Goal: Task Accomplishment & Management: Manage account settings

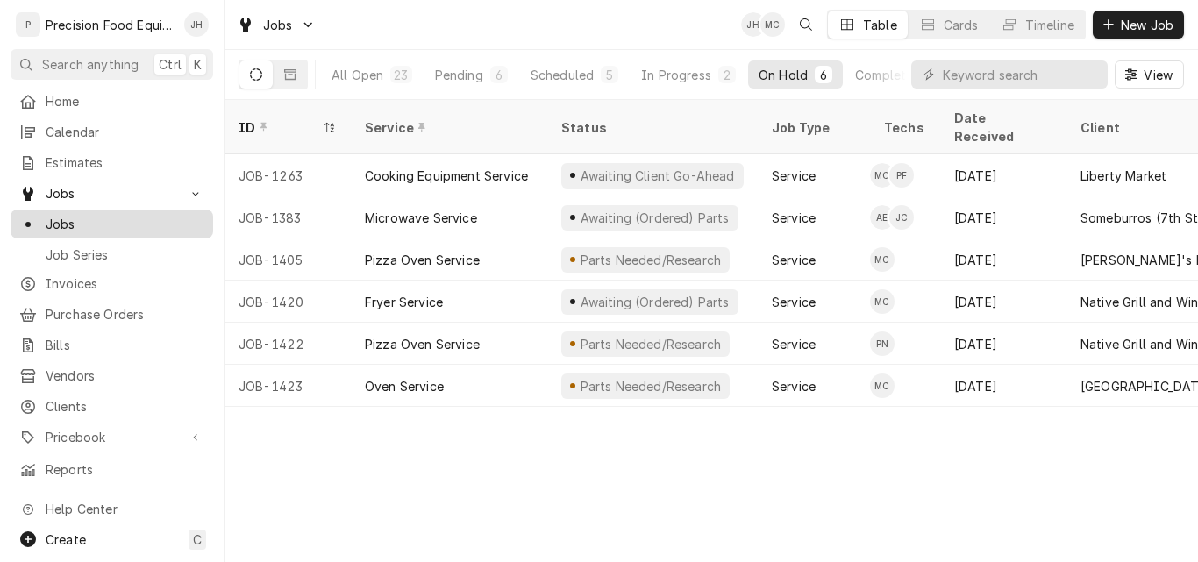
click at [78, 220] on span "Jobs" at bounding box center [125, 224] width 159 height 18
click at [62, 223] on span "Jobs" at bounding box center [125, 224] width 159 height 18
click at [871, 68] on div "Completed" at bounding box center [888, 75] width 66 height 18
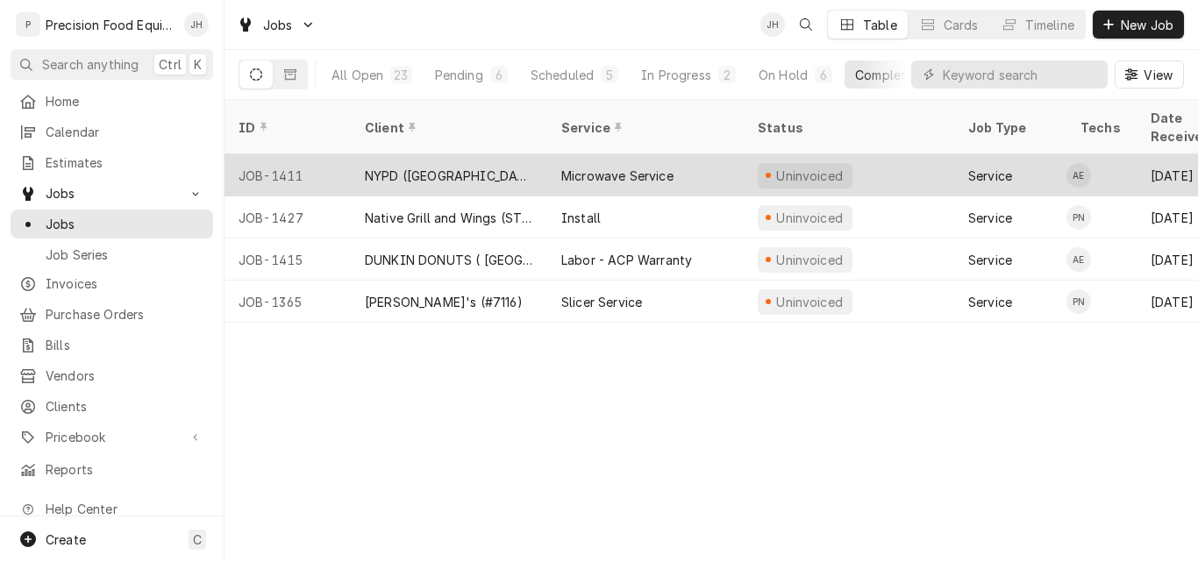
click at [526, 154] on div "NYPD ([GEOGRAPHIC_DATA])" at bounding box center [449, 175] width 196 height 42
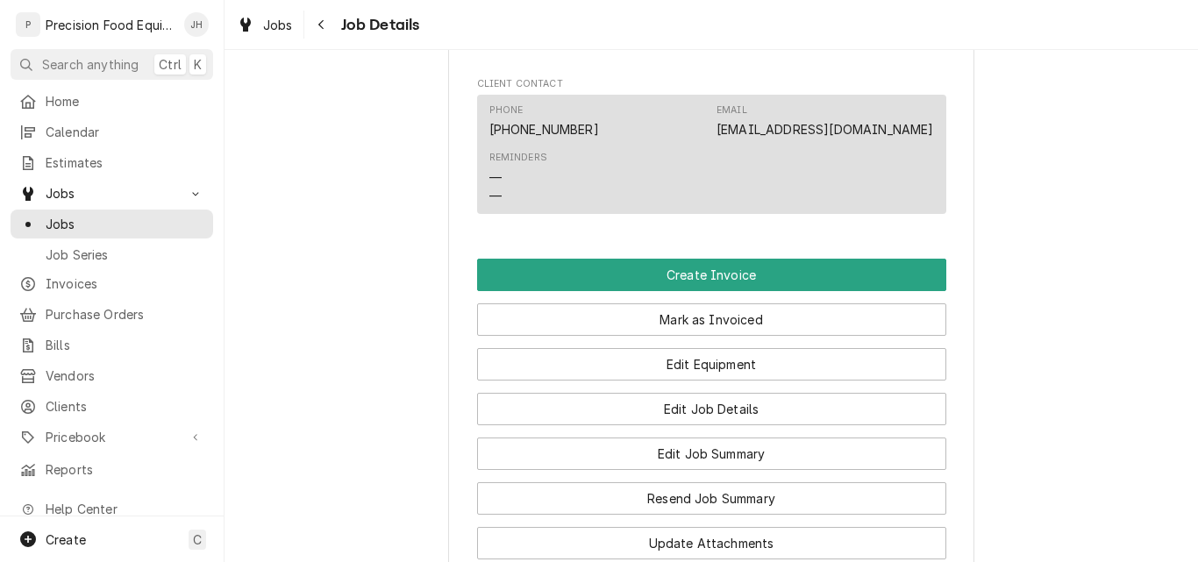
scroll to position [1315, 0]
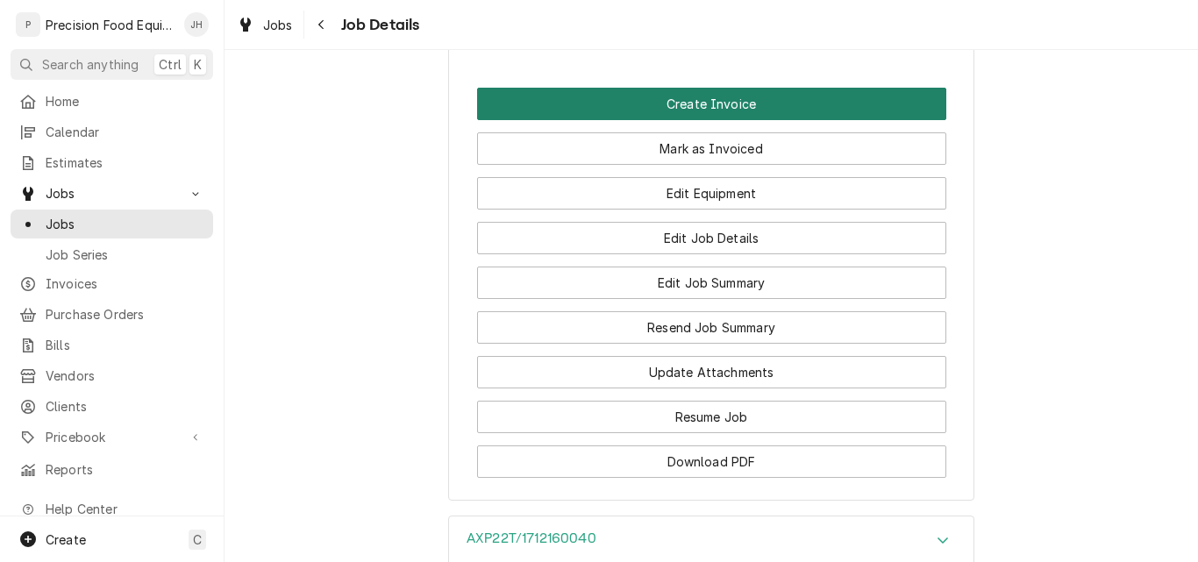
click at [696, 120] on button "Create Invoice" at bounding box center [711, 104] width 469 height 32
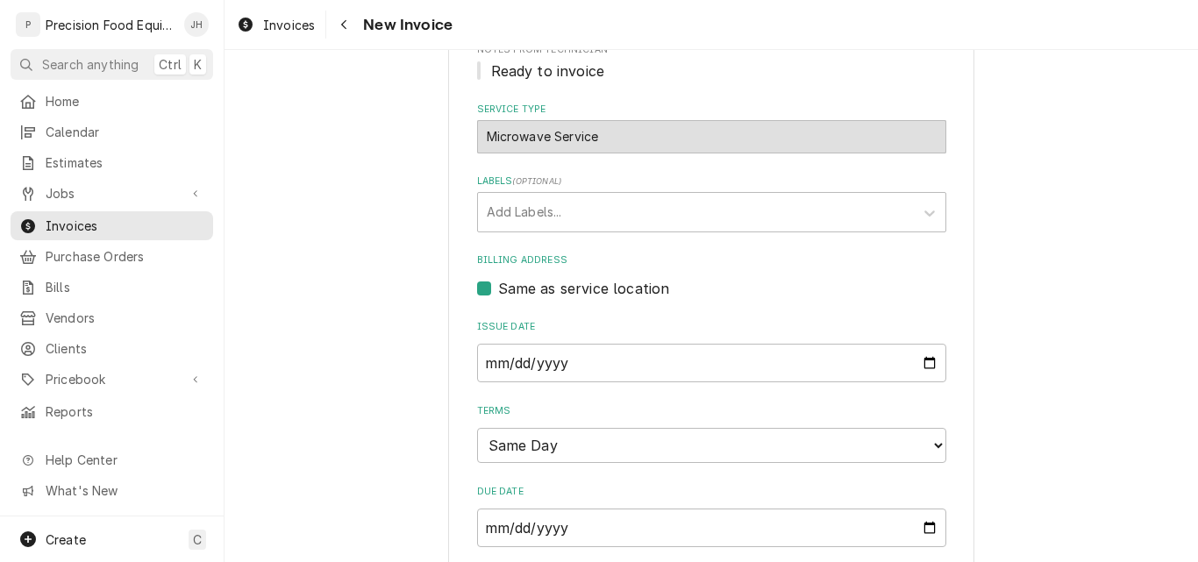
scroll to position [614, 0]
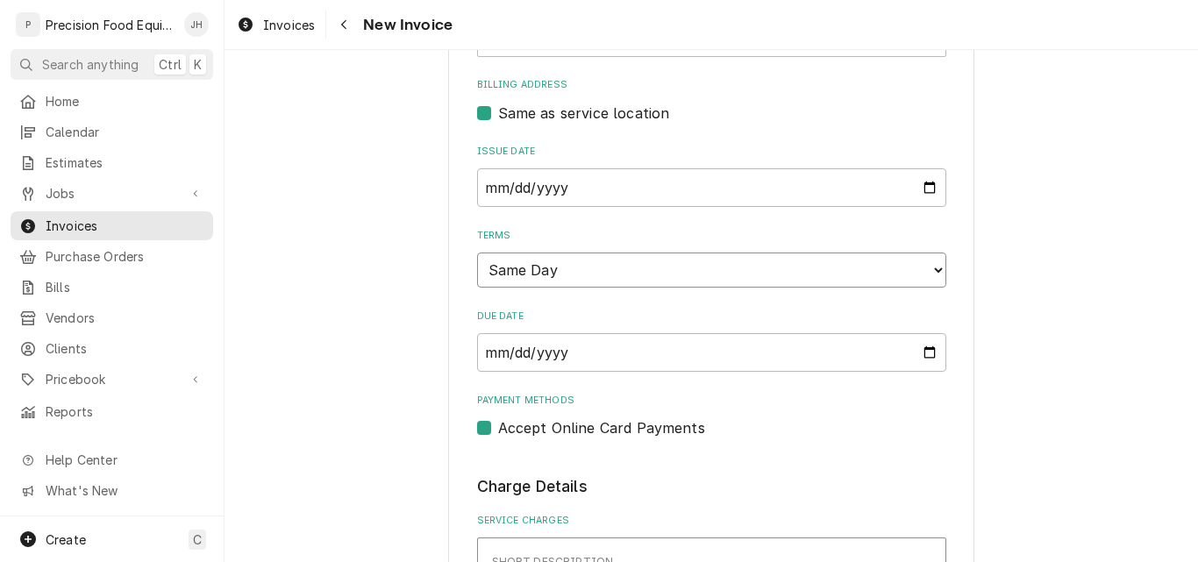
click at [701, 270] on select "Choose payment terms... Same Day Net 7 Net 14 Net 21 Net 30 Net 45 Net 60 Net 90" at bounding box center [711, 270] width 469 height 35
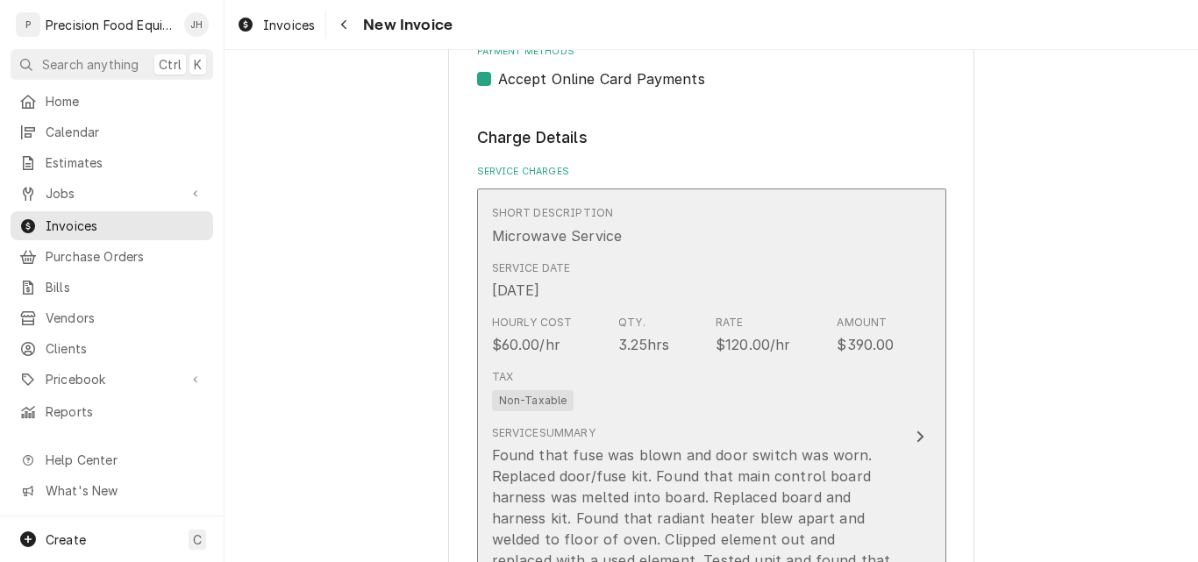
scroll to position [965, 0]
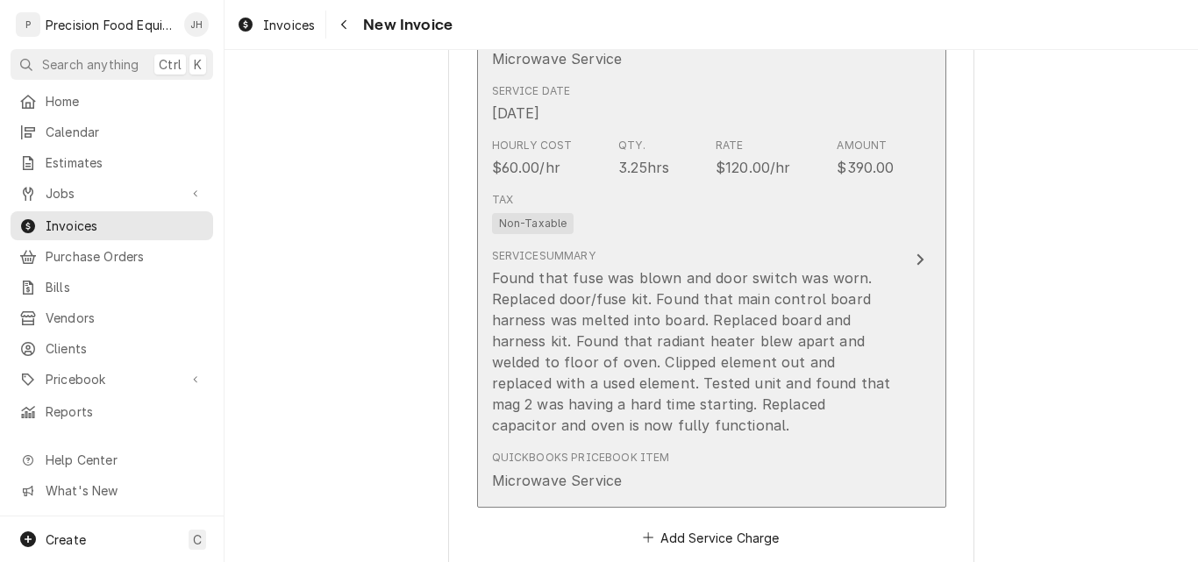
click at [709, 287] on div "Found that fuse was blown and door switch was worn. Replaced door/fuse kit. Fou…" at bounding box center [693, 351] width 403 height 168
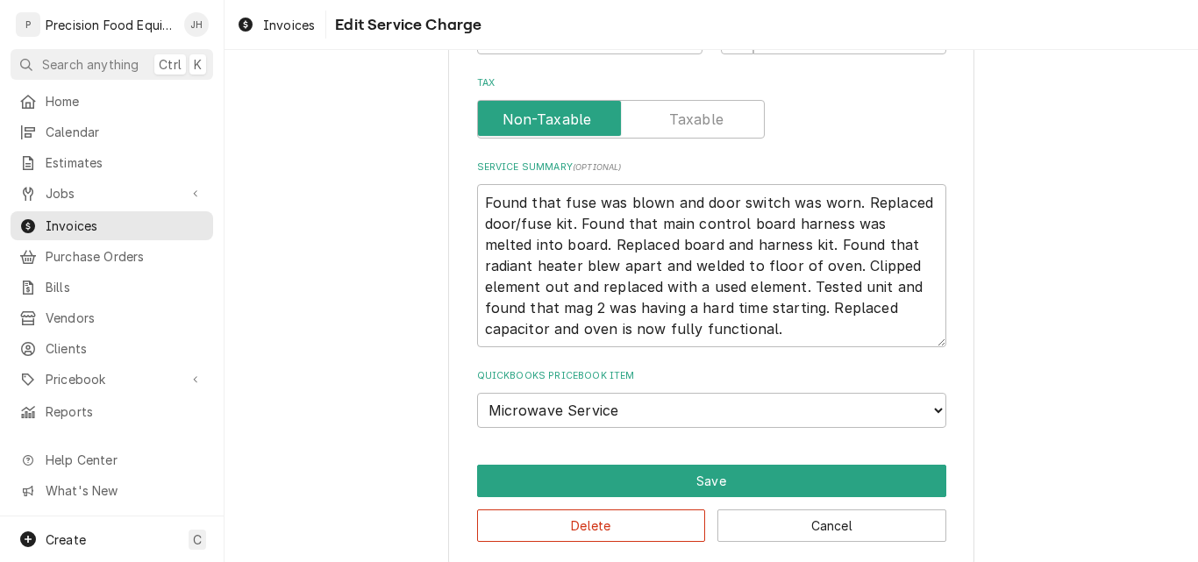
scroll to position [595, 0]
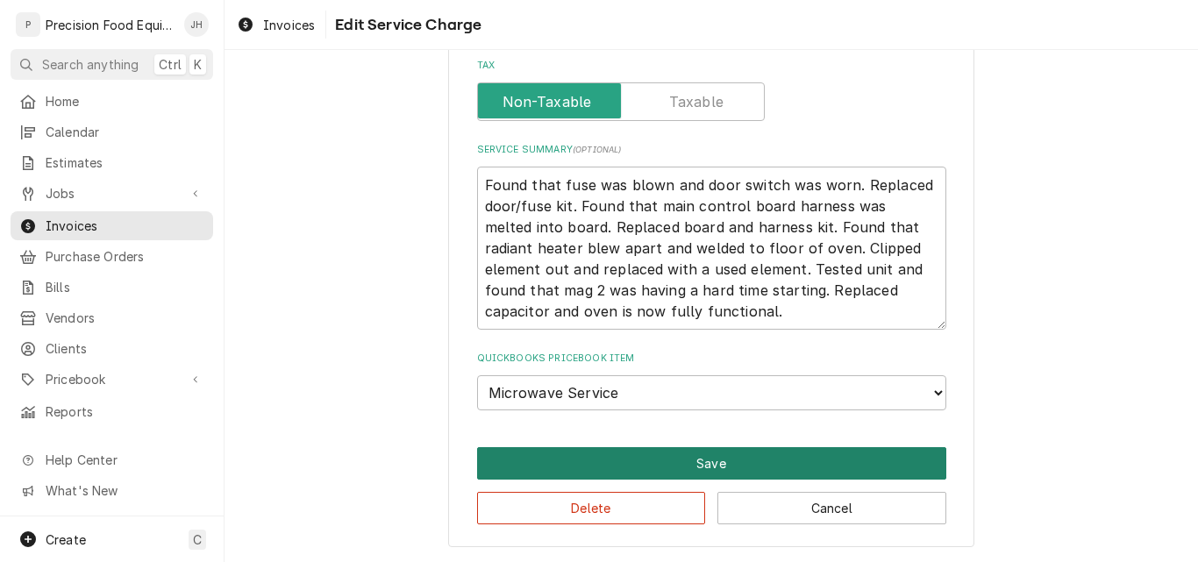
click at [689, 463] on button "Save" at bounding box center [711, 463] width 469 height 32
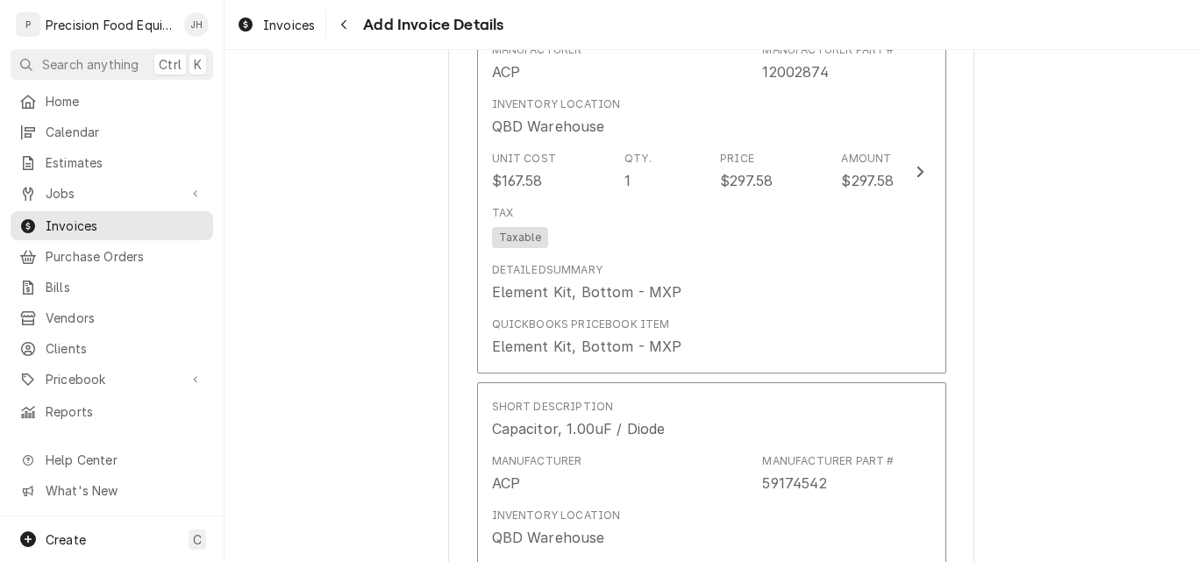
scroll to position [2610, 0]
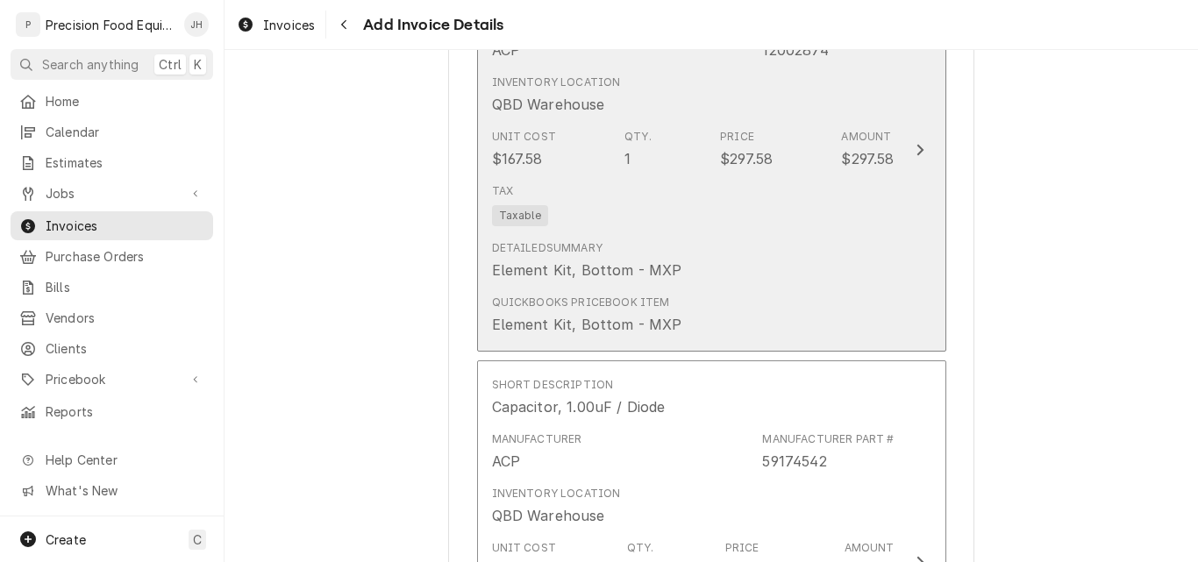
click at [711, 218] on div "Tax Taxable" at bounding box center [693, 204] width 403 height 56
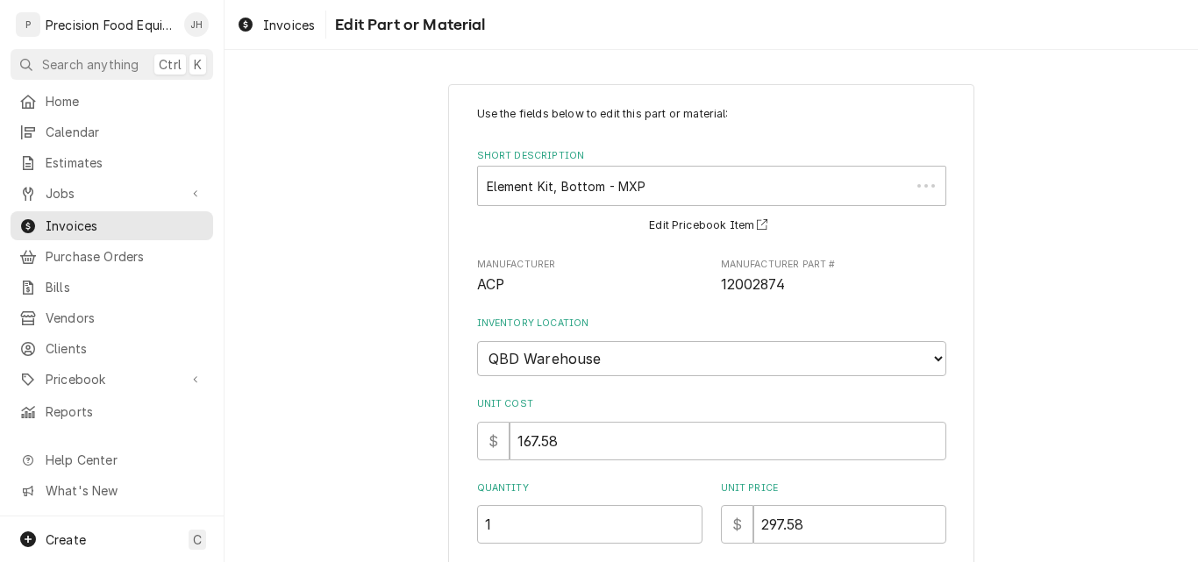
type textarea "x"
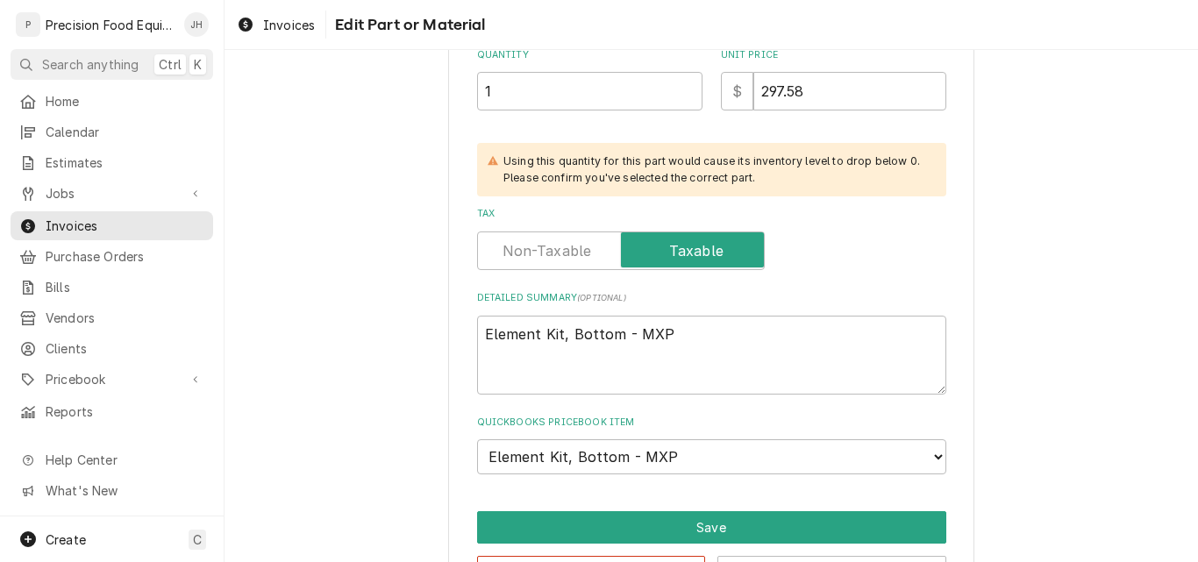
scroll to position [438, 0]
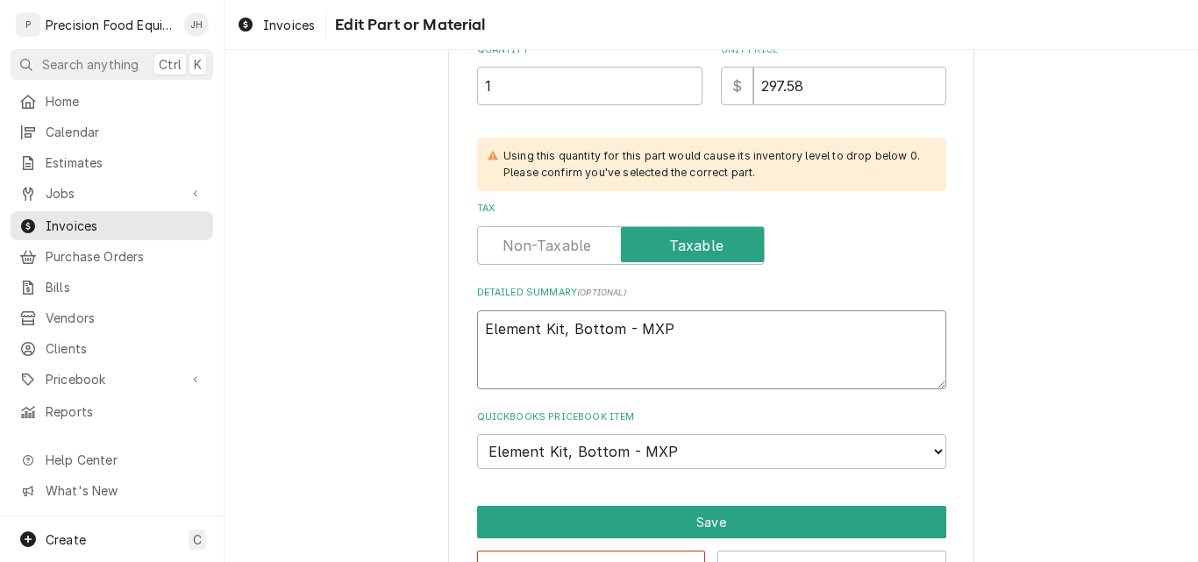
click at [482, 331] on textarea "Element Kit, Bottom - MXP" at bounding box center [711, 349] width 469 height 79
type textarea "USElement Kit, Bottom - MXP"
type textarea "x"
type textarea "USEElement Kit, Bottom - MXP"
type textarea "x"
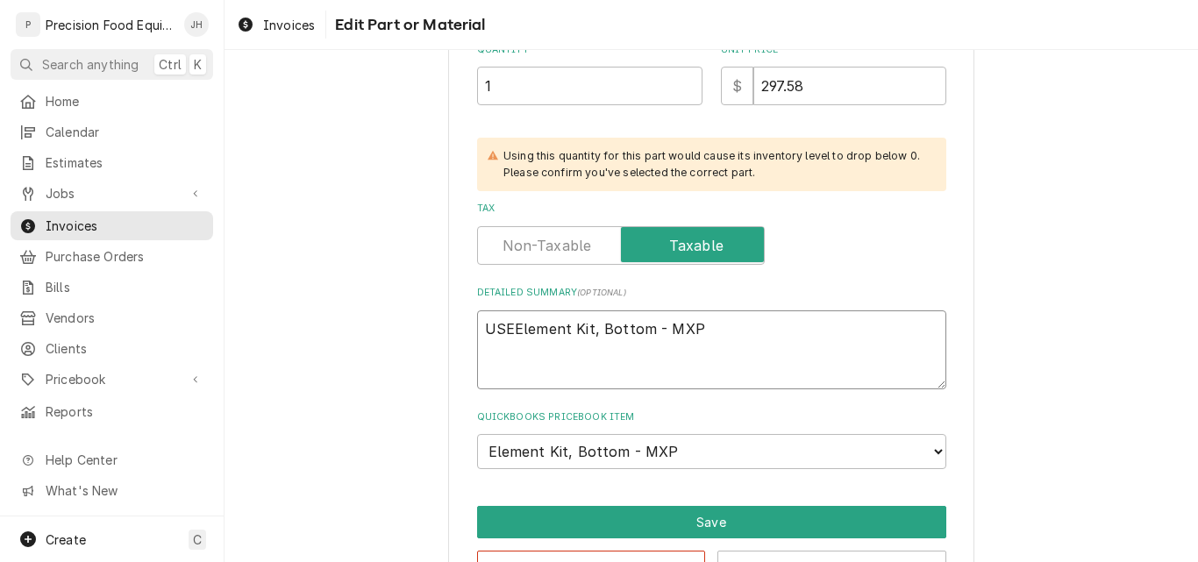
type textarea "USEDElement Kit, Bottom - MXP"
type textarea "x"
type textarea "USED Element Kit, Bottom - MXP"
type textarea "x"
type textarea "USED -Element Kit, Bottom - MXP"
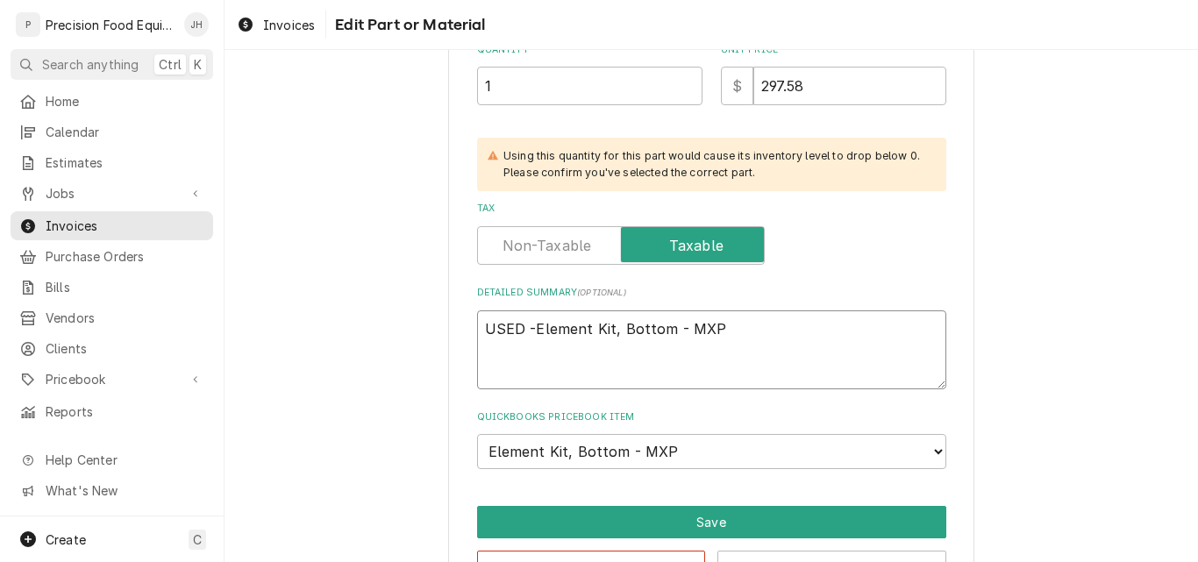
type textarea "x"
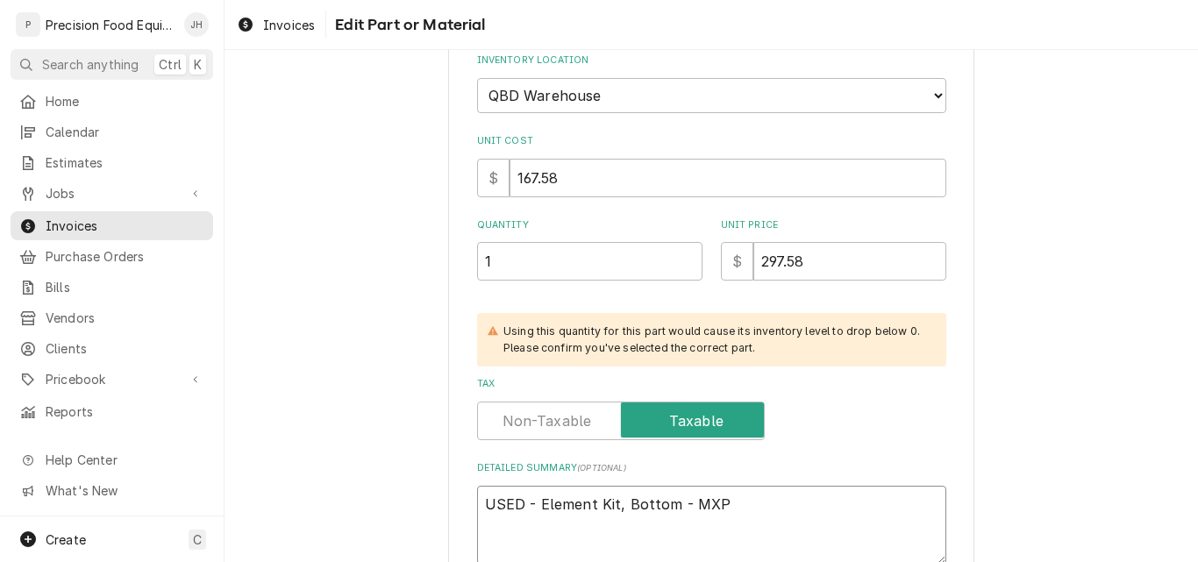
type textarea "USED - Element Kit, Bottom - MXP"
drag, startPoint x: 817, startPoint y: 269, endPoint x: 738, endPoint y: 267, distance: 79.8
click at [738, 267] on div "$ 297.58" at bounding box center [833, 261] width 225 height 39
type input "1"
type textarea "x"
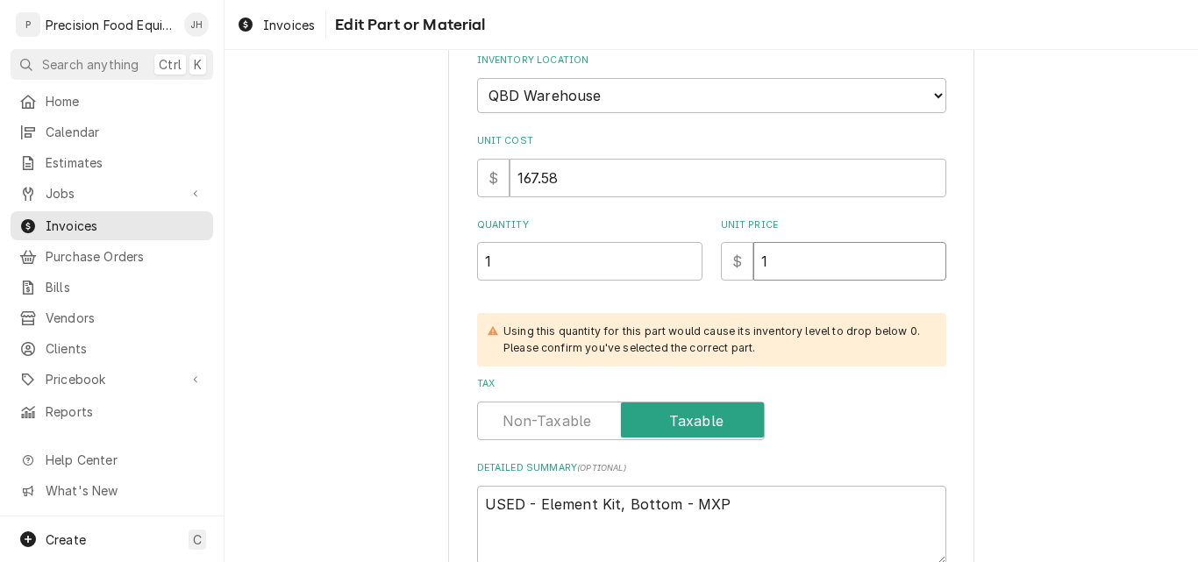
type input "16"
type textarea "x"
type input "169"
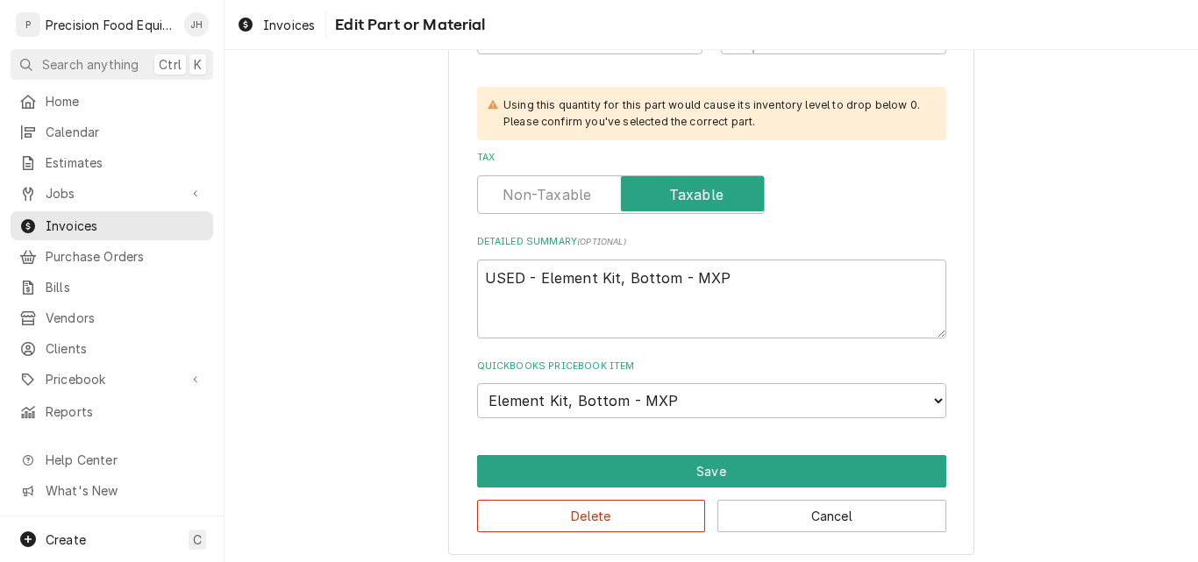
scroll to position [497, 0]
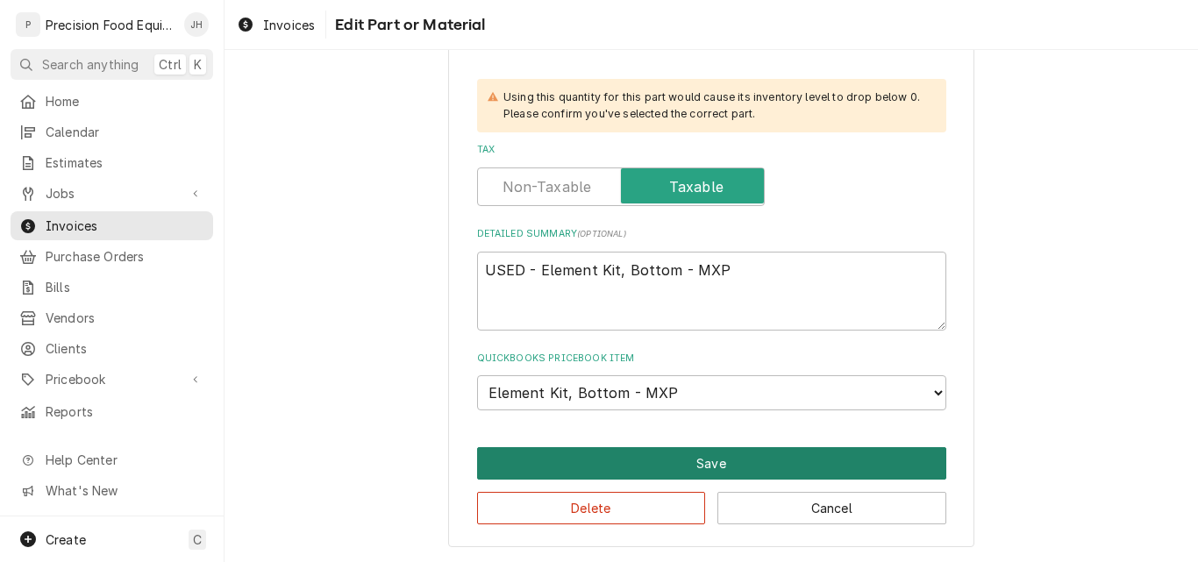
click at [716, 463] on button "Save" at bounding box center [711, 463] width 469 height 32
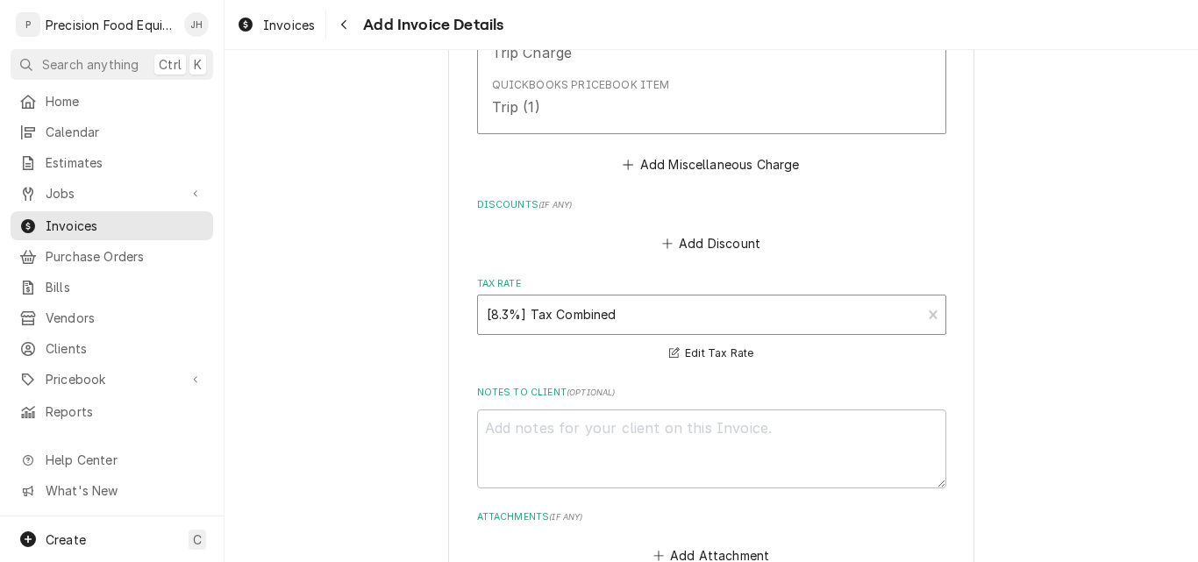
scroll to position [4343, 0]
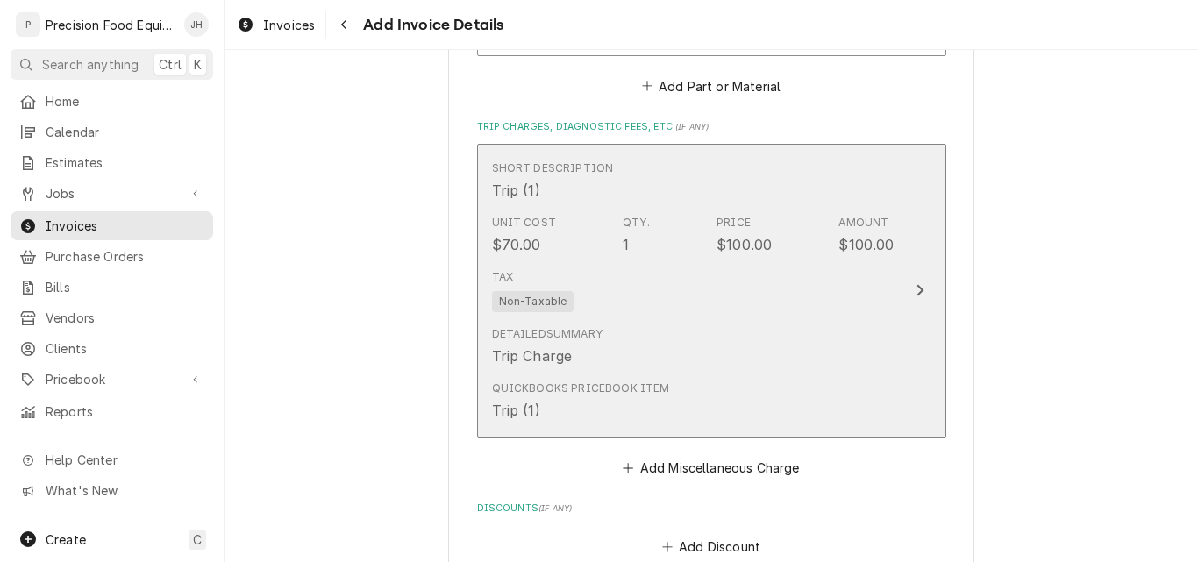
click at [789, 296] on div "Tax Non-Taxable" at bounding box center [693, 290] width 403 height 56
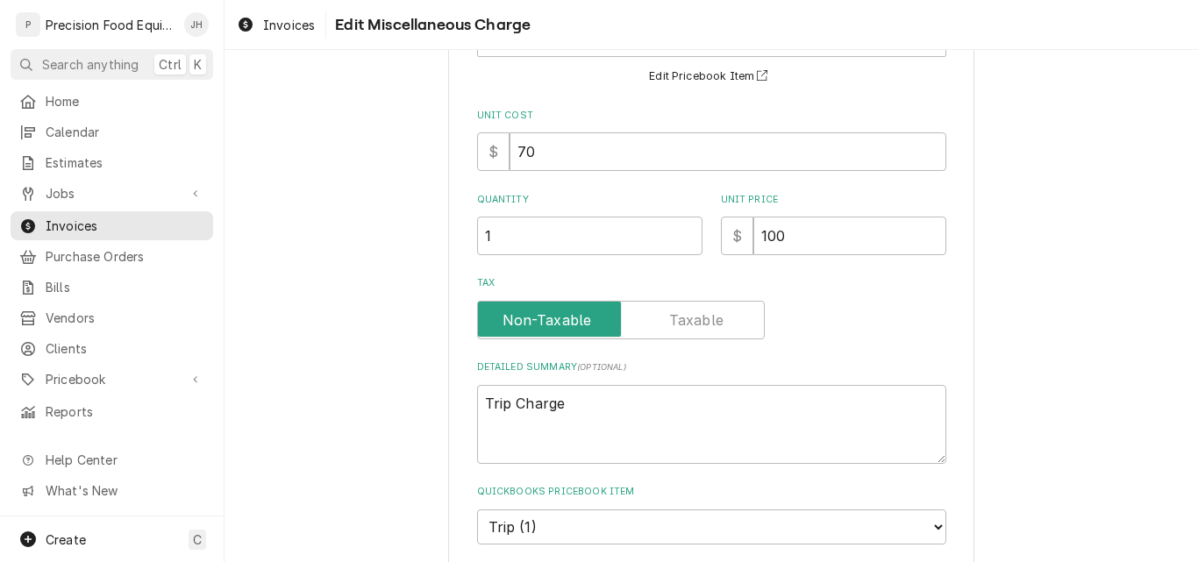
scroll to position [108, 0]
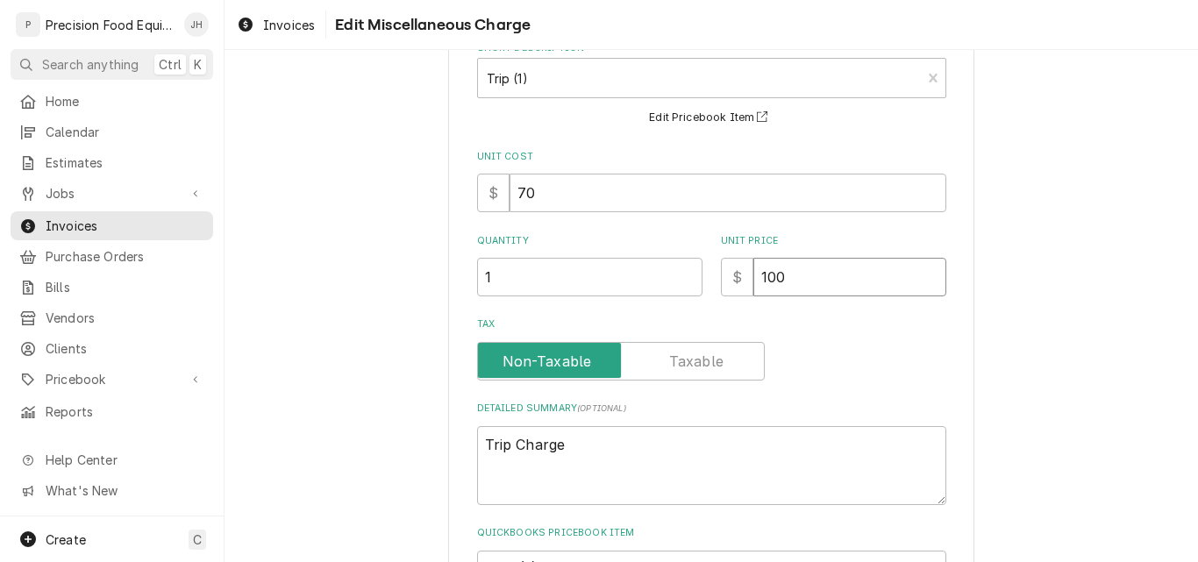
click at [762, 281] on input "100" at bounding box center [849, 277] width 193 height 39
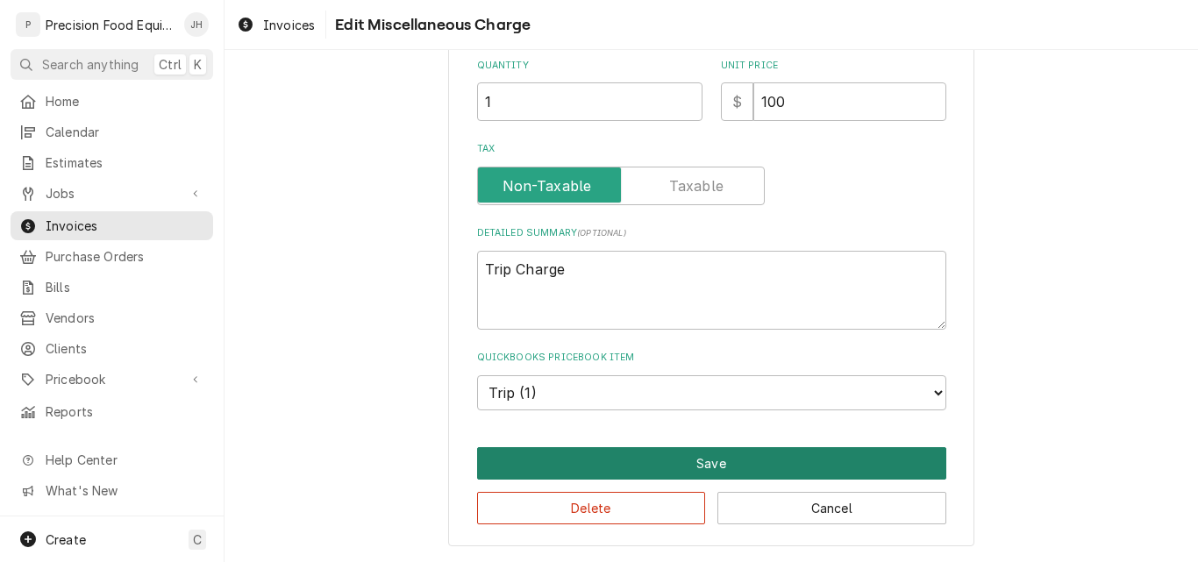
click at [721, 455] on button "Save" at bounding box center [711, 463] width 469 height 32
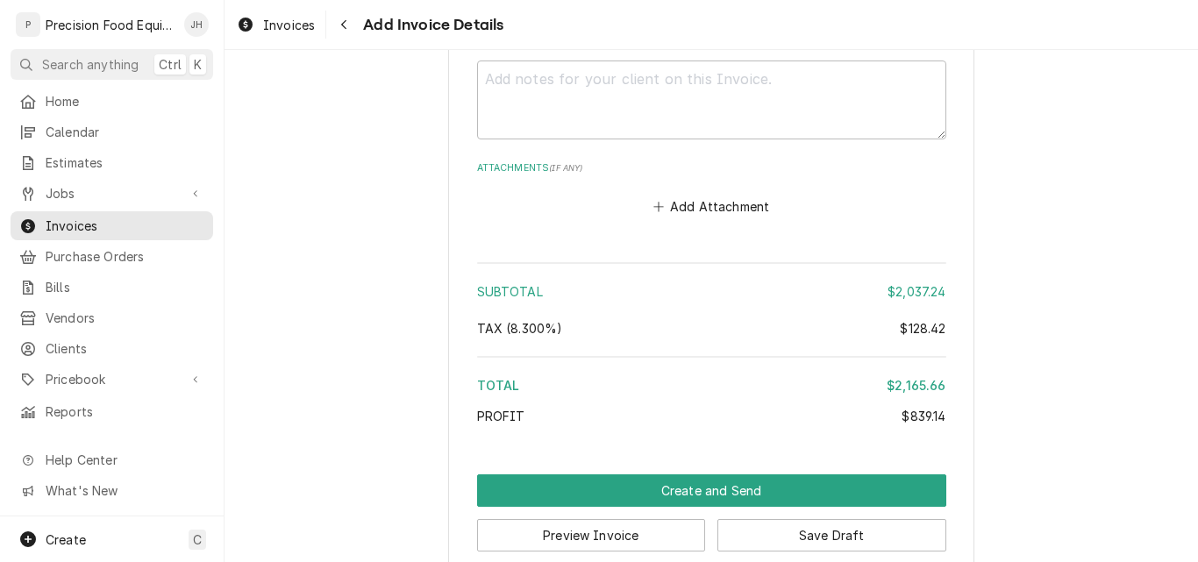
scroll to position [4408, 0]
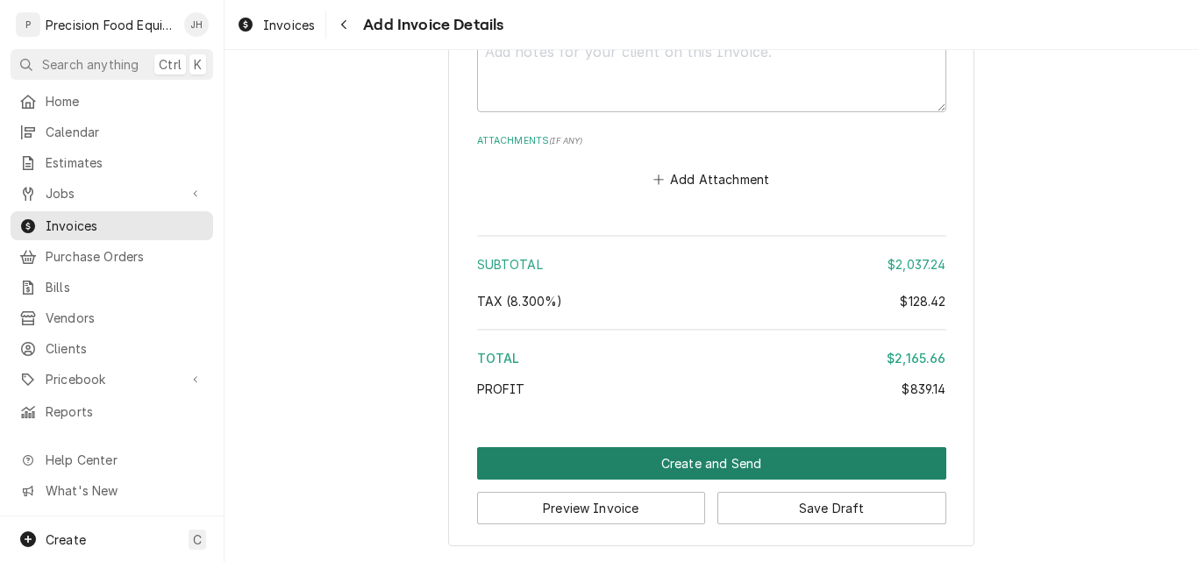
click at [725, 460] on button "Create and Send" at bounding box center [711, 463] width 469 height 32
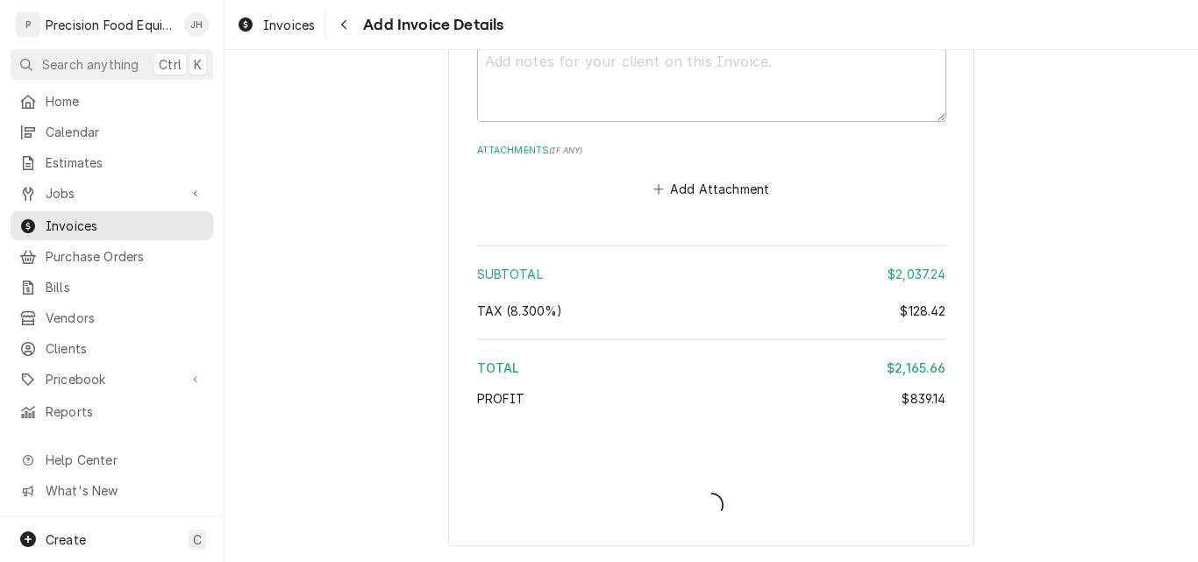
type textarea "x"
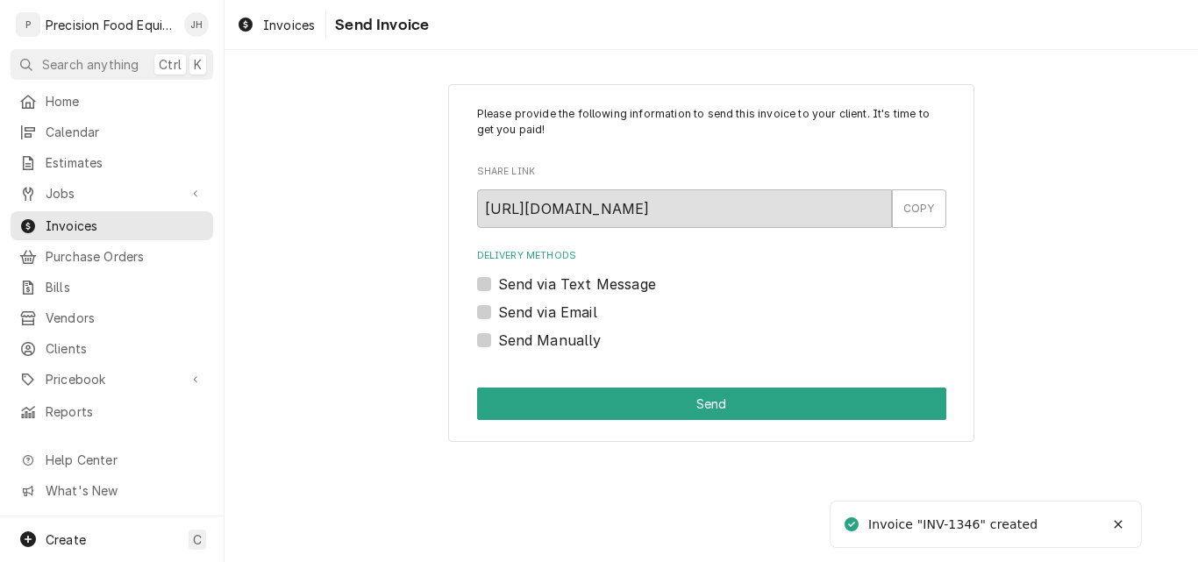
click at [577, 310] on label "Send via Email" at bounding box center [547, 312] width 99 height 21
click at [577, 310] on input "Send via Email" at bounding box center [732, 321] width 469 height 39
checkbox input "true"
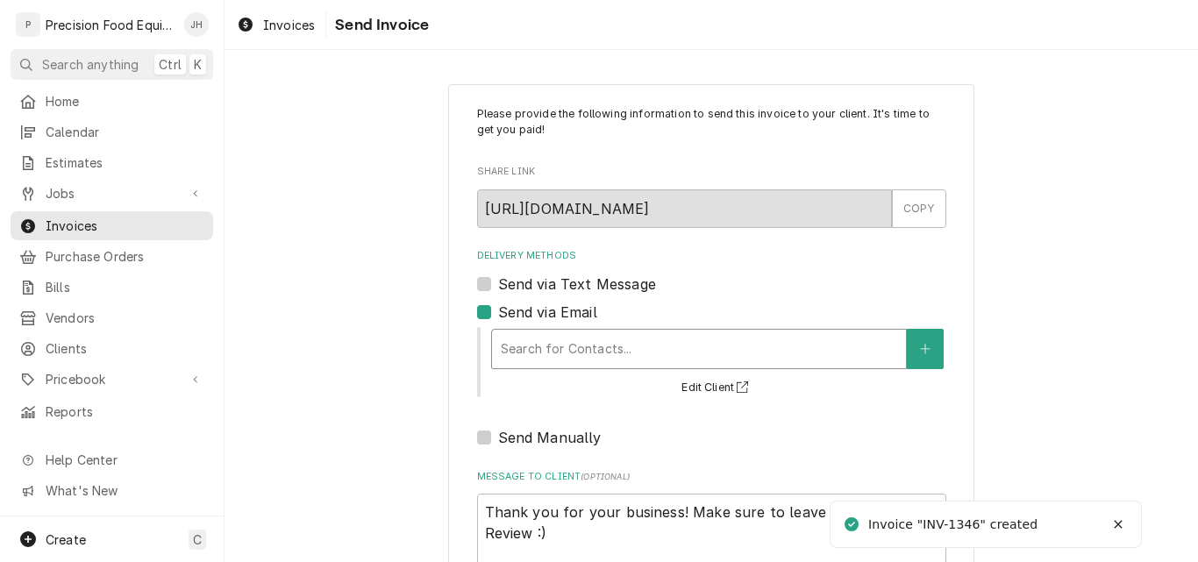
click at [581, 342] on div "Delivery Methods" at bounding box center [699, 349] width 396 height 32
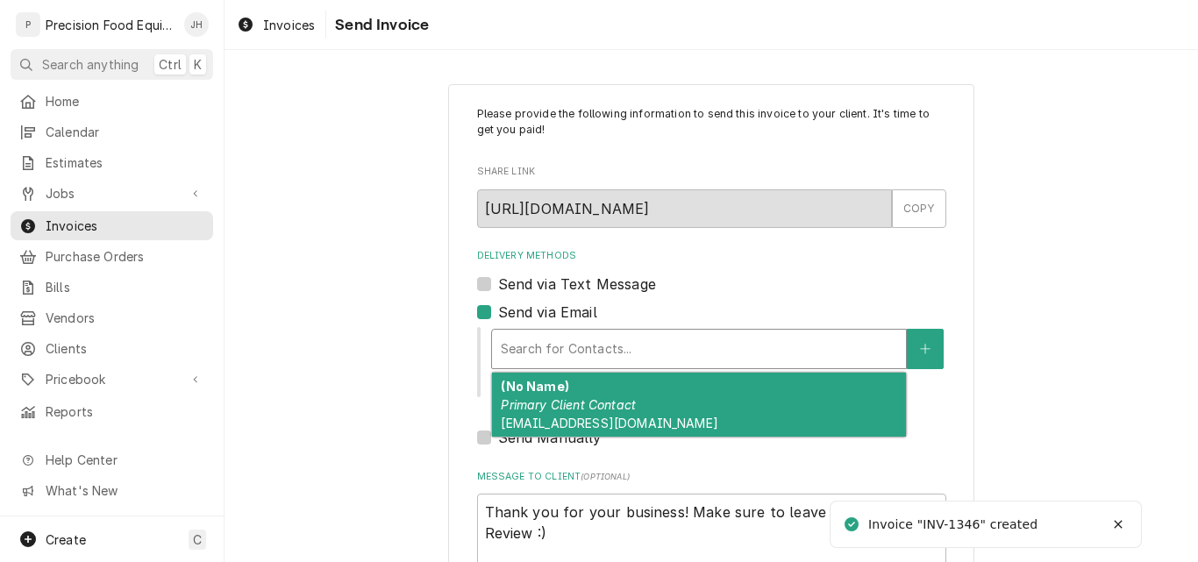
click at [588, 401] on em "Primary Client Contact" at bounding box center [568, 404] width 135 height 15
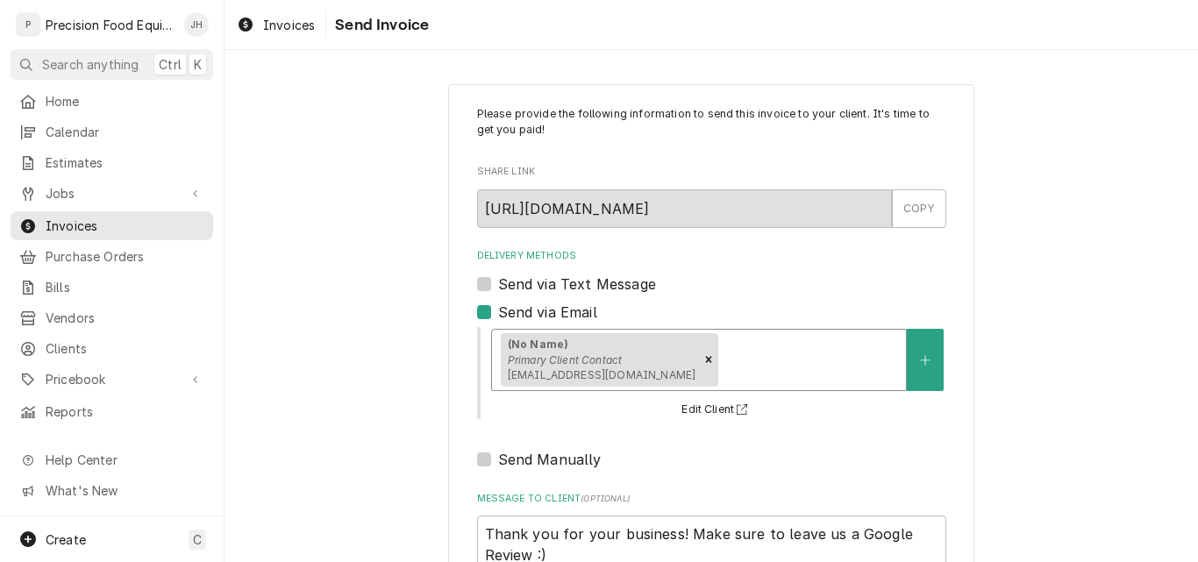
scroll to position [139, 0]
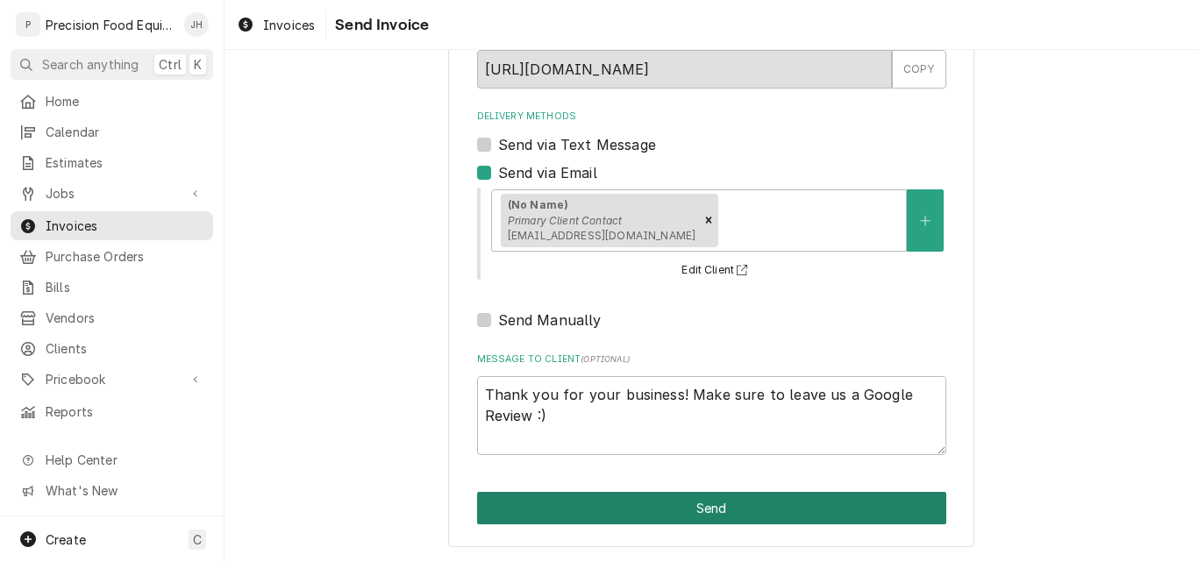
click at [734, 500] on button "Send" at bounding box center [711, 508] width 469 height 32
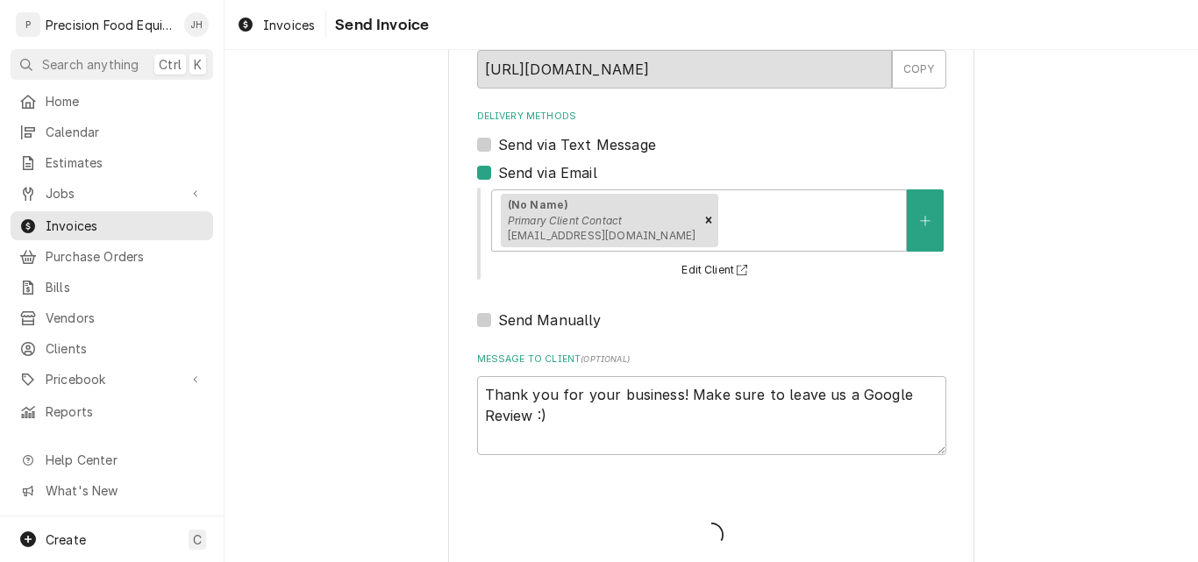
type textarea "x"
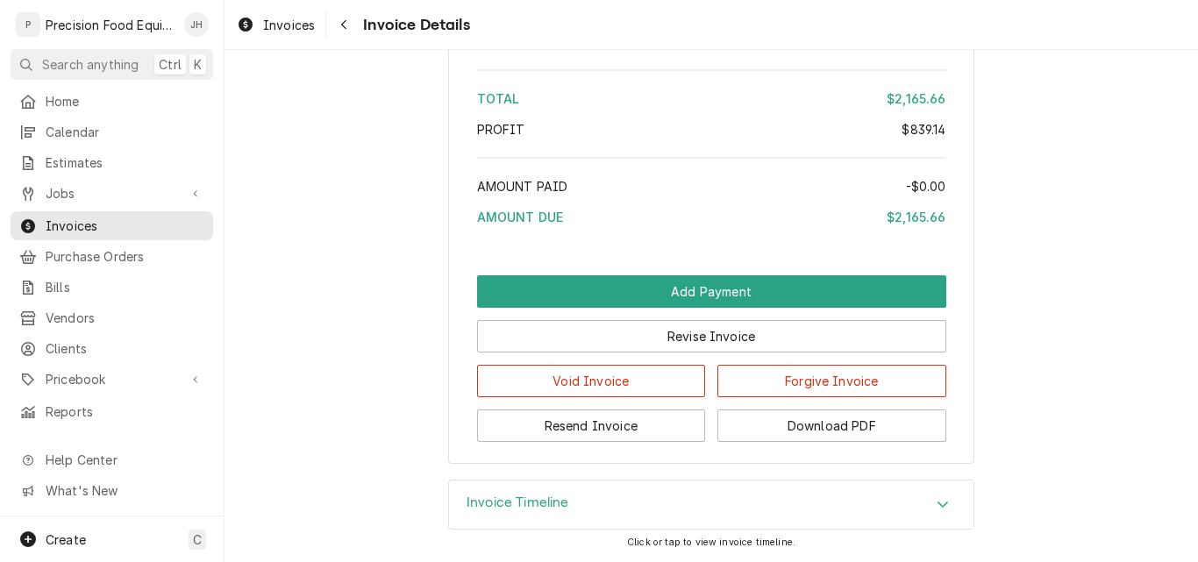
scroll to position [3595, 0]
click at [82, 191] on span "Jobs" at bounding box center [112, 193] width 132 height 18
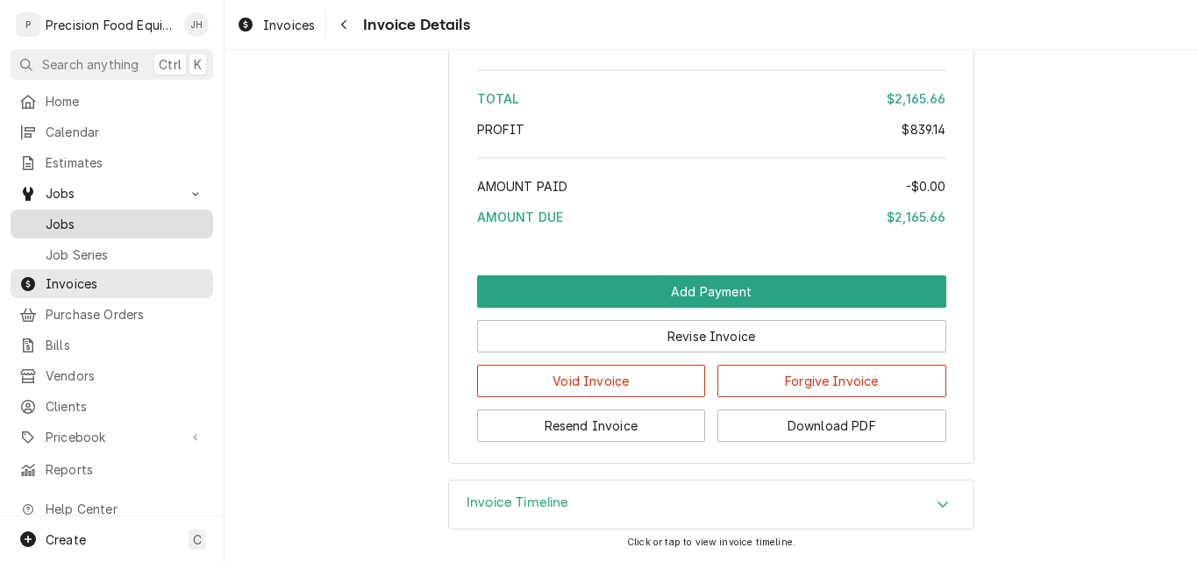
click at [69, 218] on span "Jobs" at bounding box center [125, 224] width 159 height 18
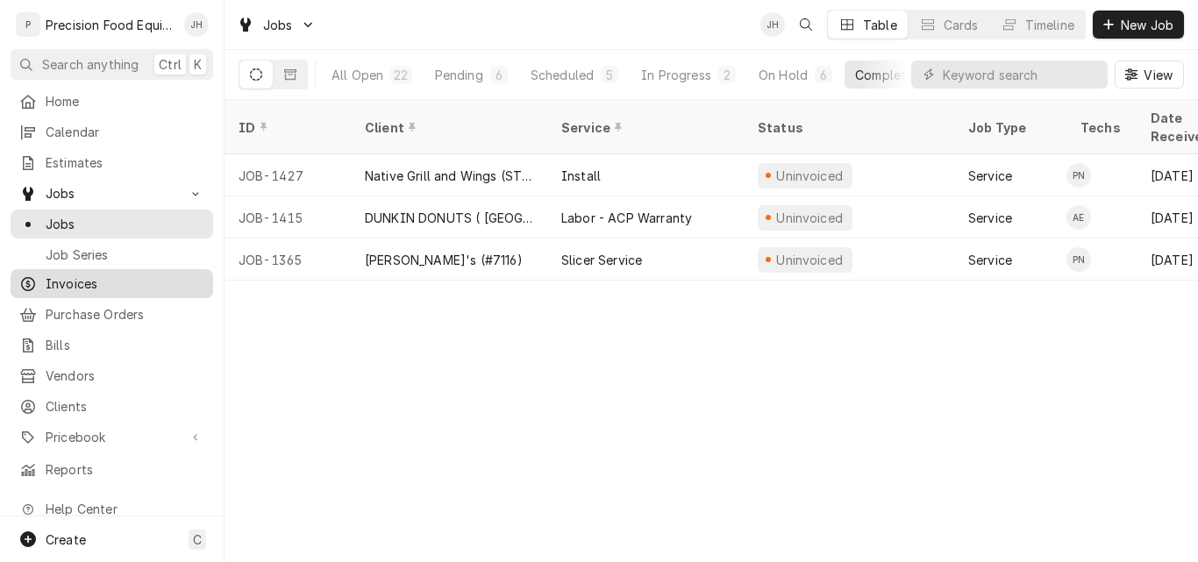
click at [63, 274] on span "Invoices" at bounding box center [125, 283] width 159 height 18
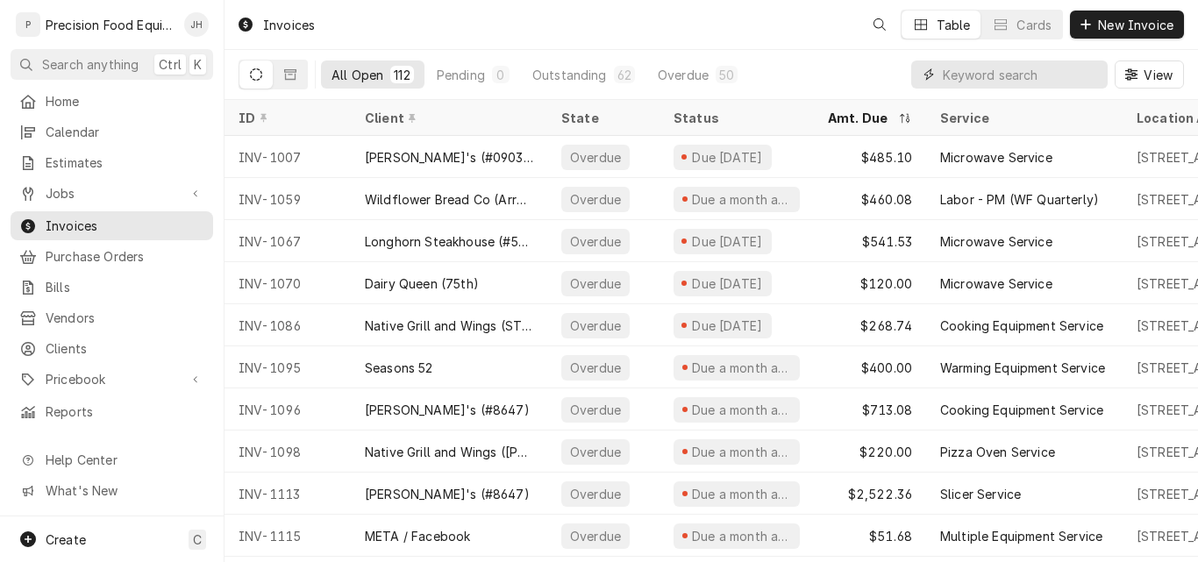
click at [966, 76] on input "Dynamic Content Wrapper" at bounding box center [1021, 75] width 156 height 28
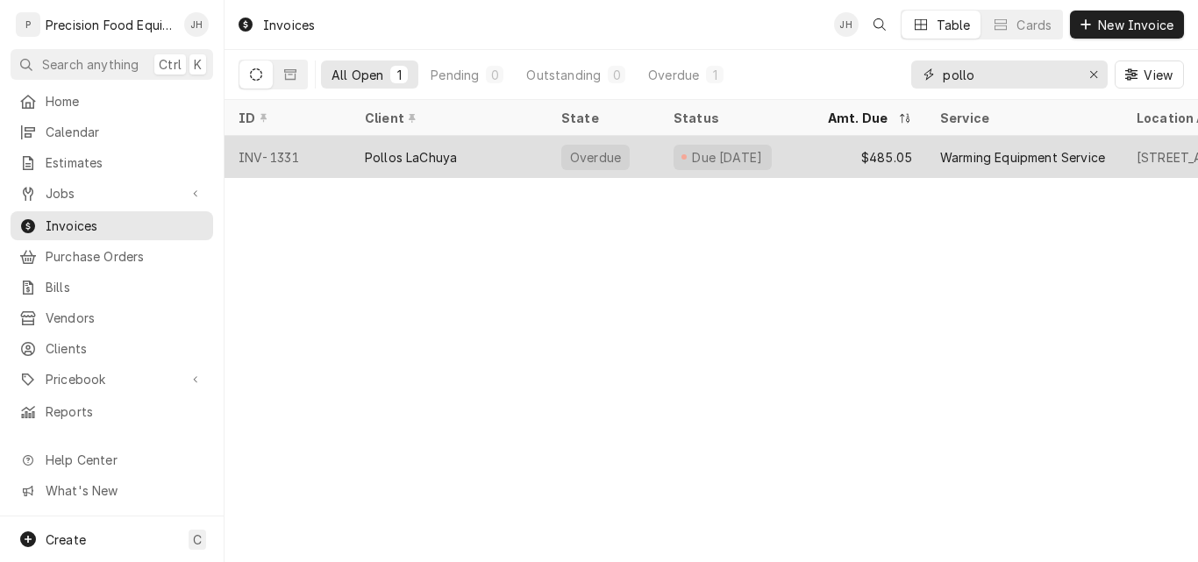
type input "pollo"
click at [489, 153] on div "Pollos LaChuya" at bounding box center [449, 157] width 196 height 42
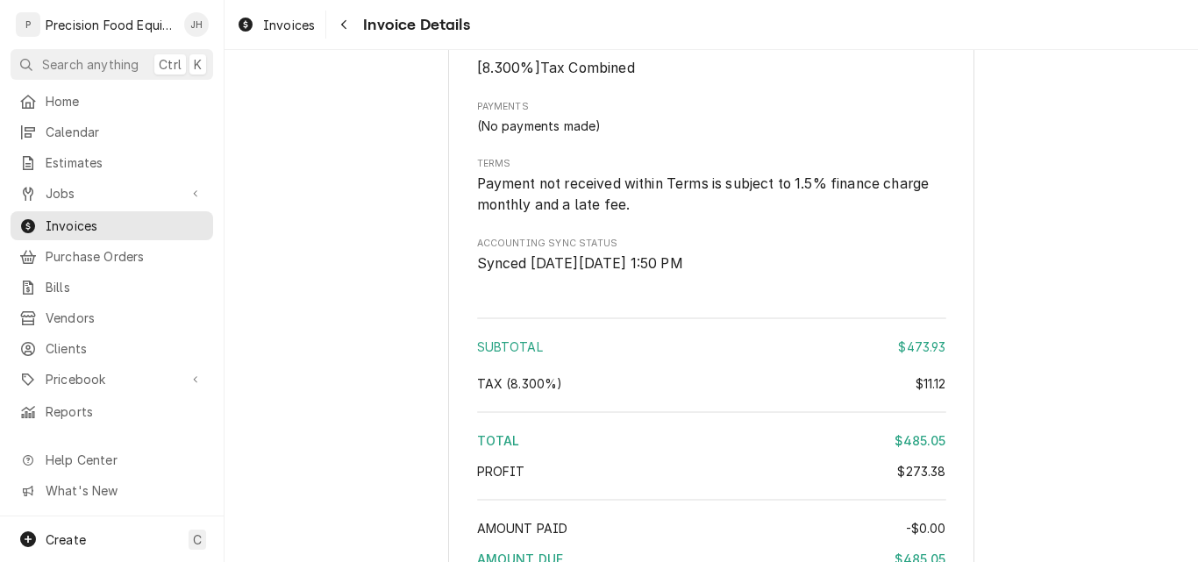
scroll to position [2014, 0]
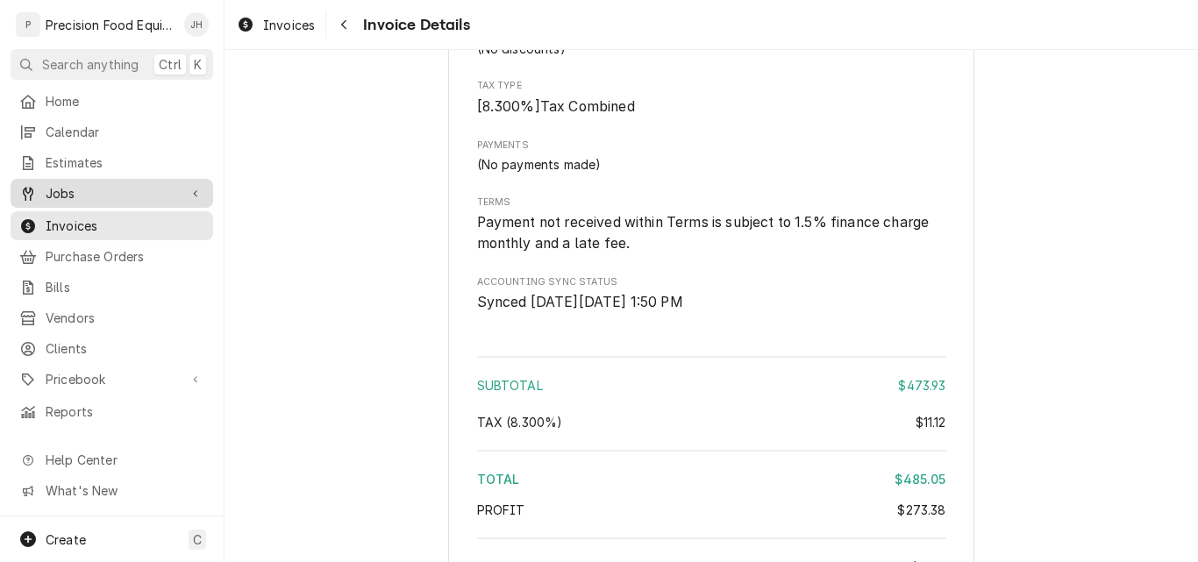
click at [73, 188] on span "Jobs" at bounding box center [112, 193] width 132 height 18
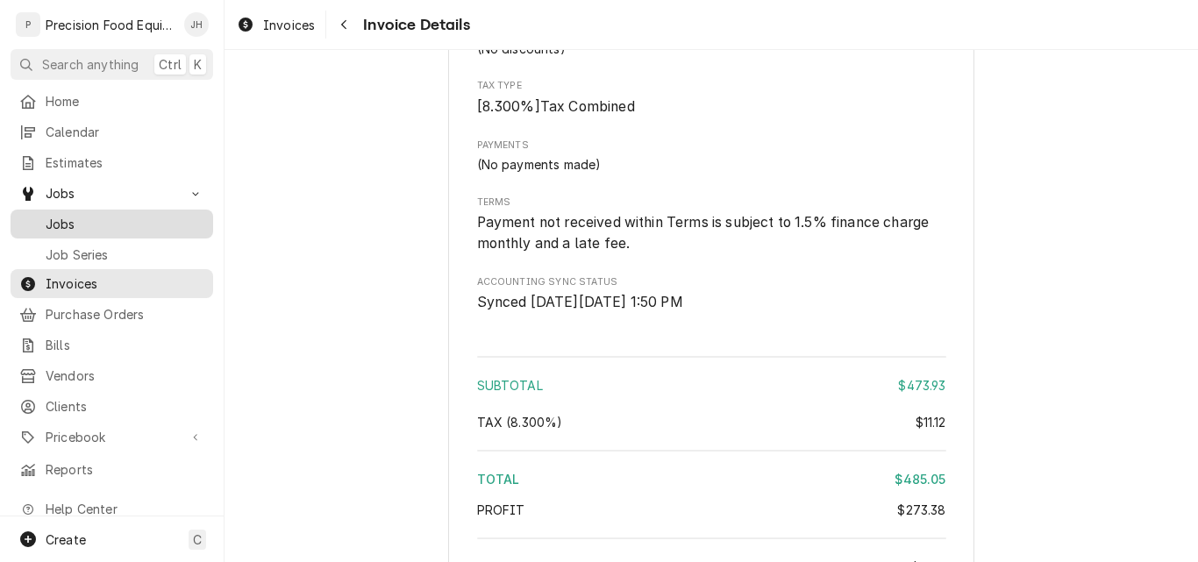
click at [71, 215] on span "Jobs" at bounding box center [125, 224] width 159 height 18
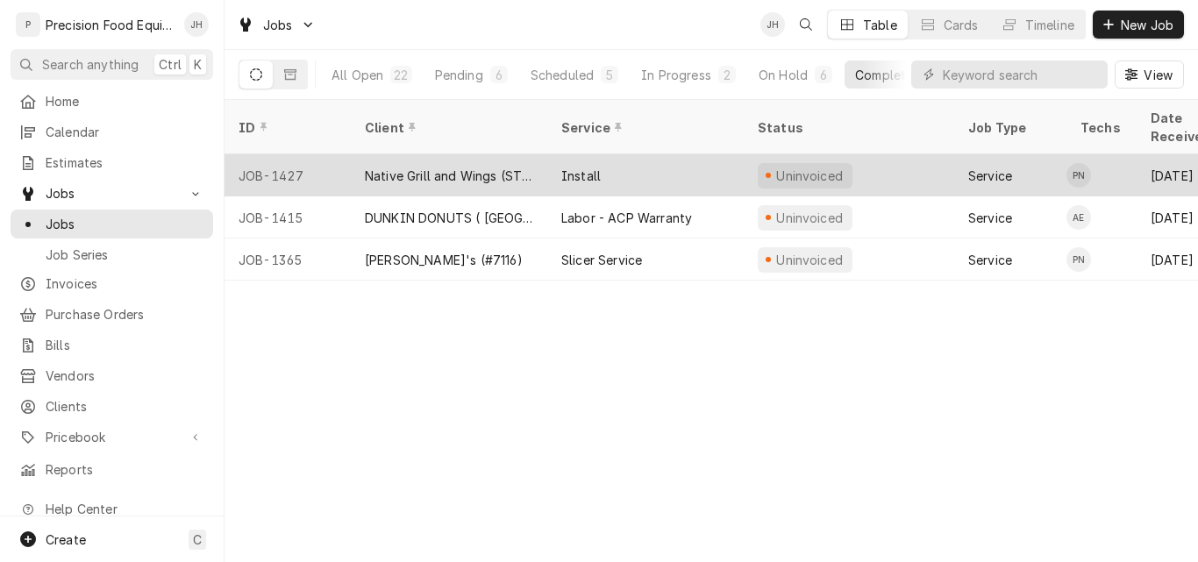
click at [665, 154] on div "Install" at bounding box center [645, 175] width 196 height 42
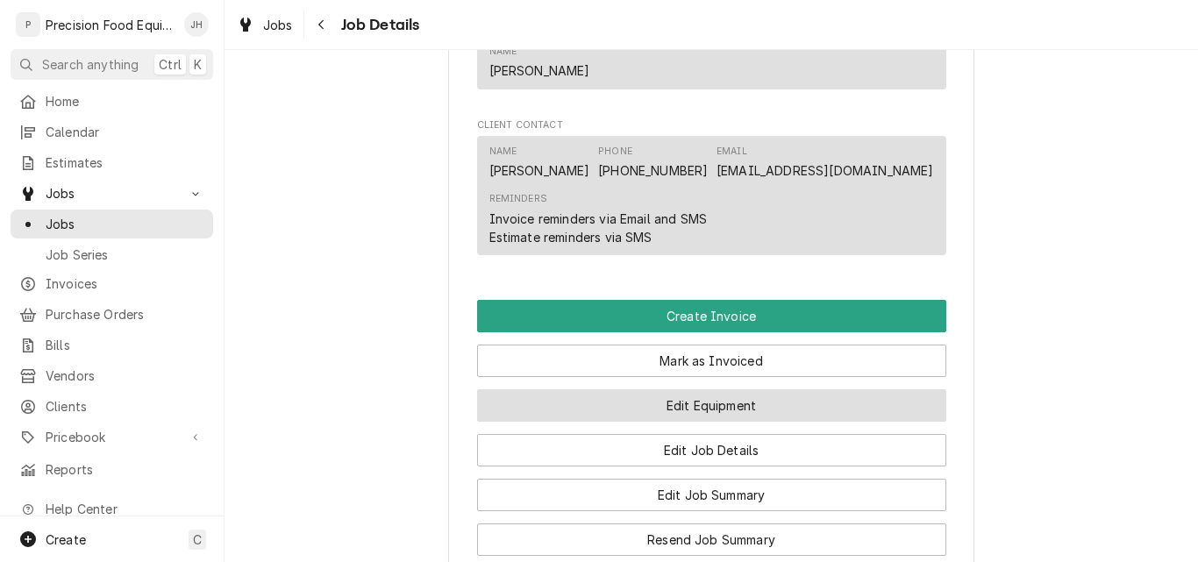
scroll to position [1052, 0]
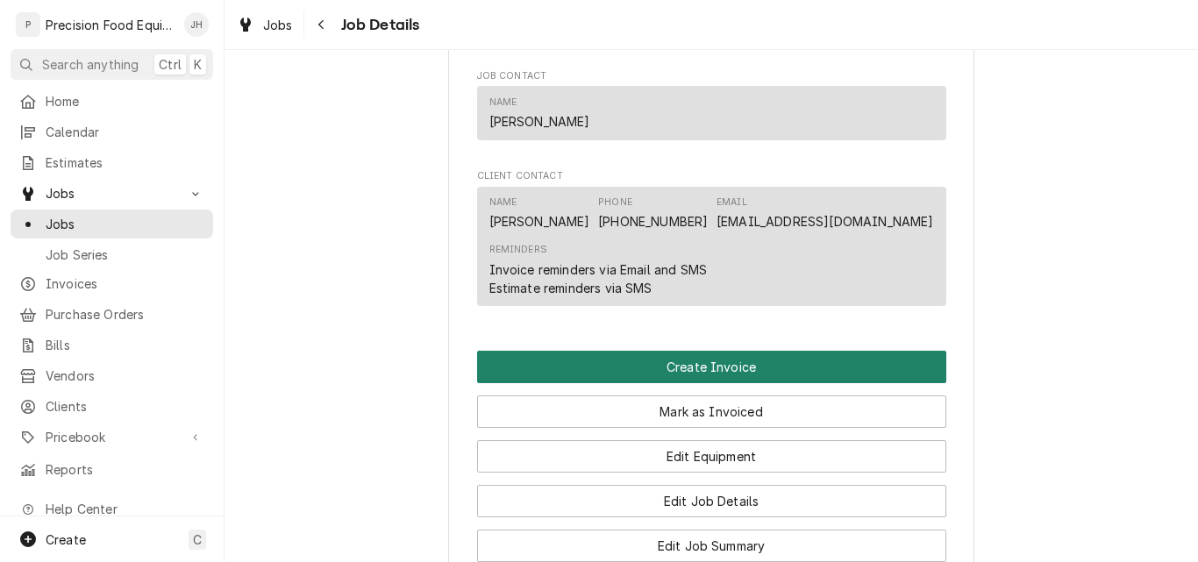
click at [706, 369] on button "Create Invoice" at bounding box center [711, 367] width 469 height 32
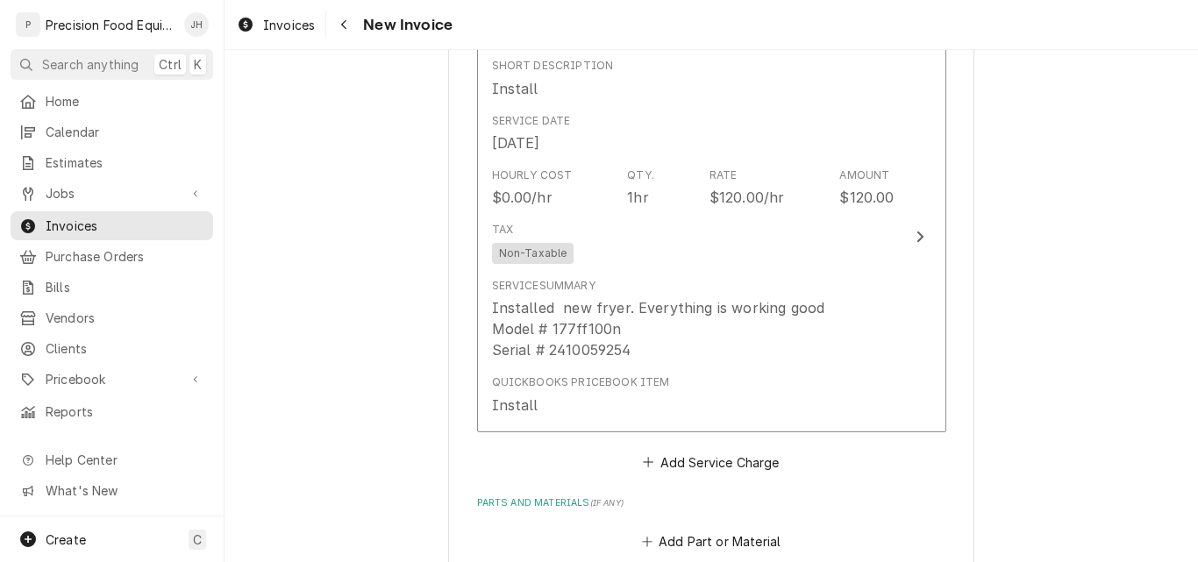
scroll to position [1140, 0]
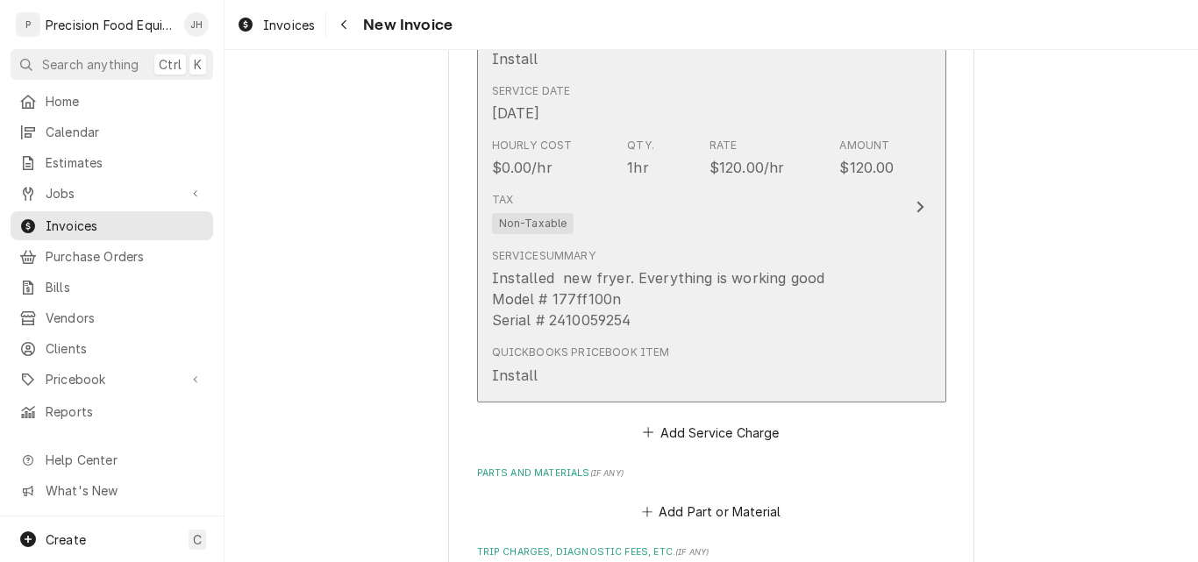
click at [873, 220] on div "Tax Non-Taxable" at bounding box center [693, 213] width 403 height 56
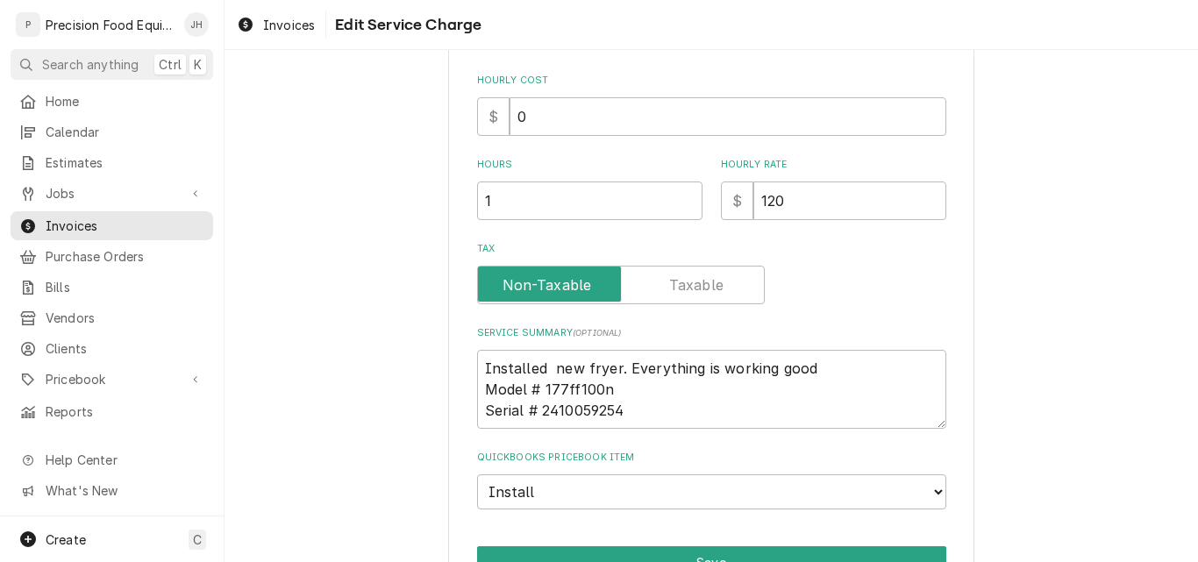
scroll to position [510, 0]
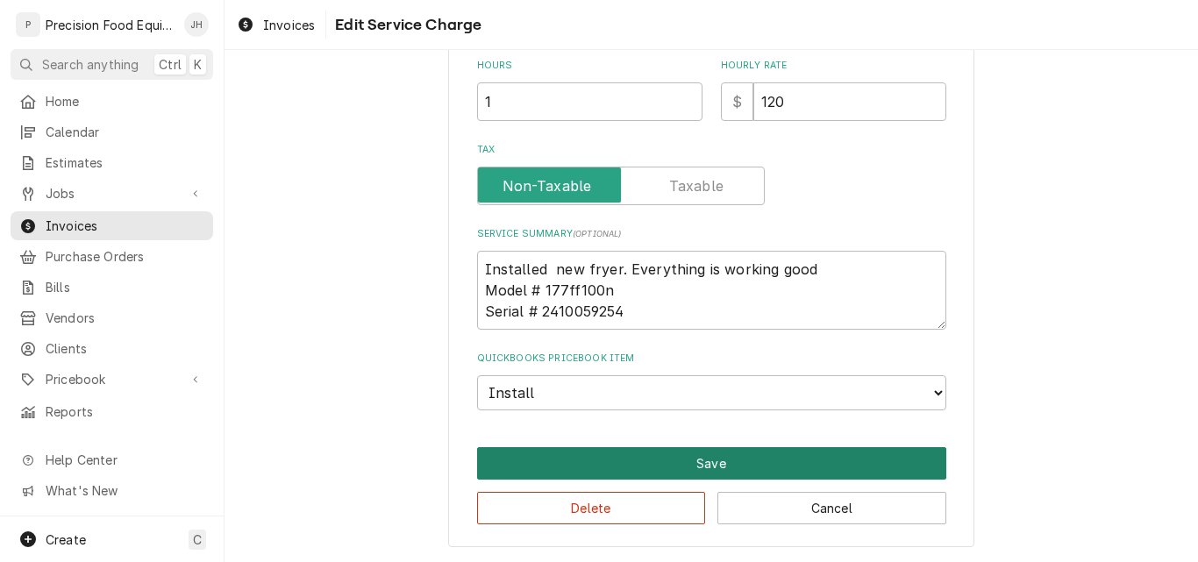
click at [722, 460] on button "Save" at bounding box center [711, 463] width 469 height 32
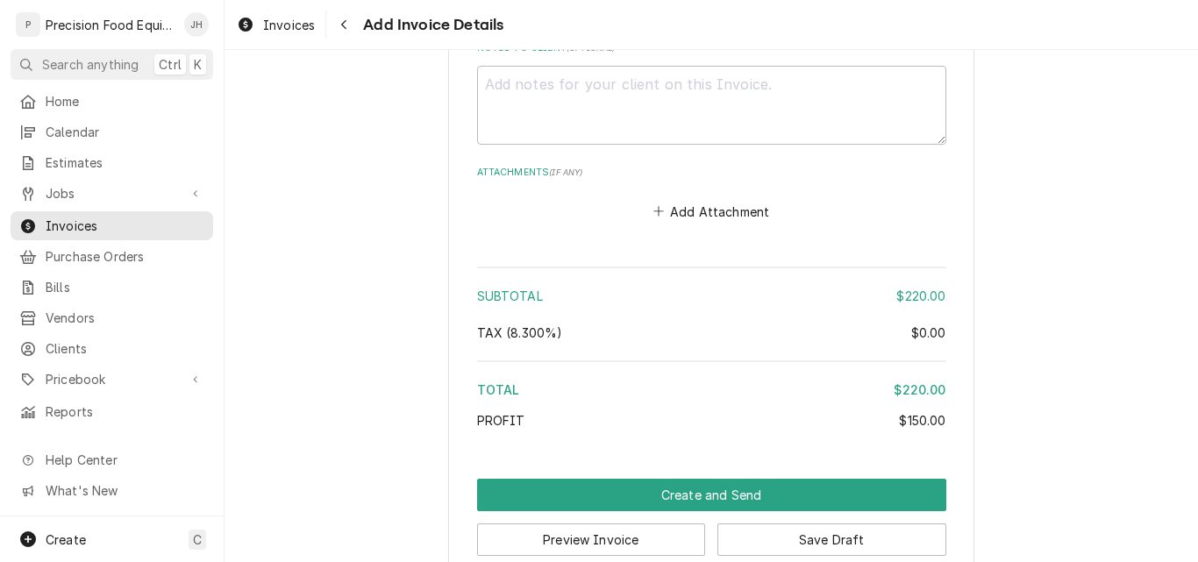
scroll to position [2245, 0]
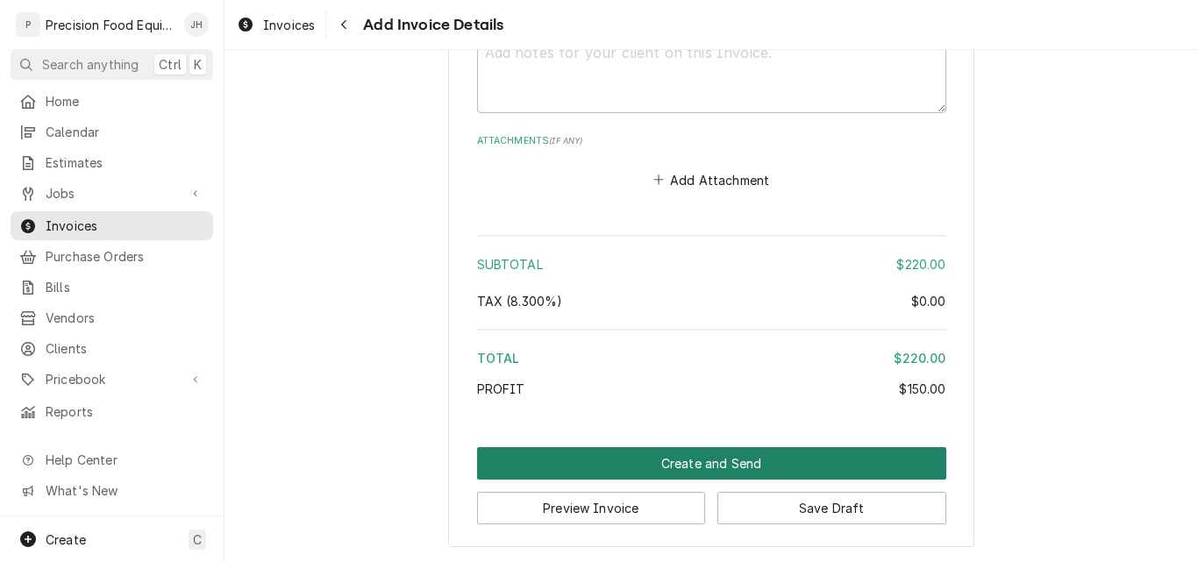
click at [676, 471] on button "Create and Send" at bounding box center [711, 463] width 469 height 32
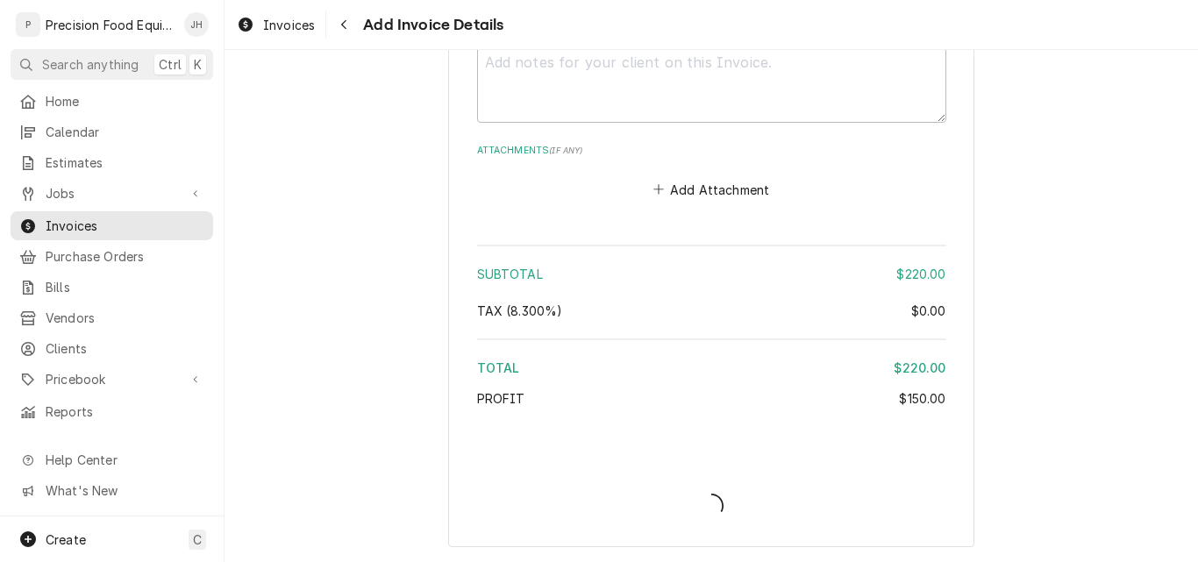
scroll to position [2235, 0]
type textarea "x"
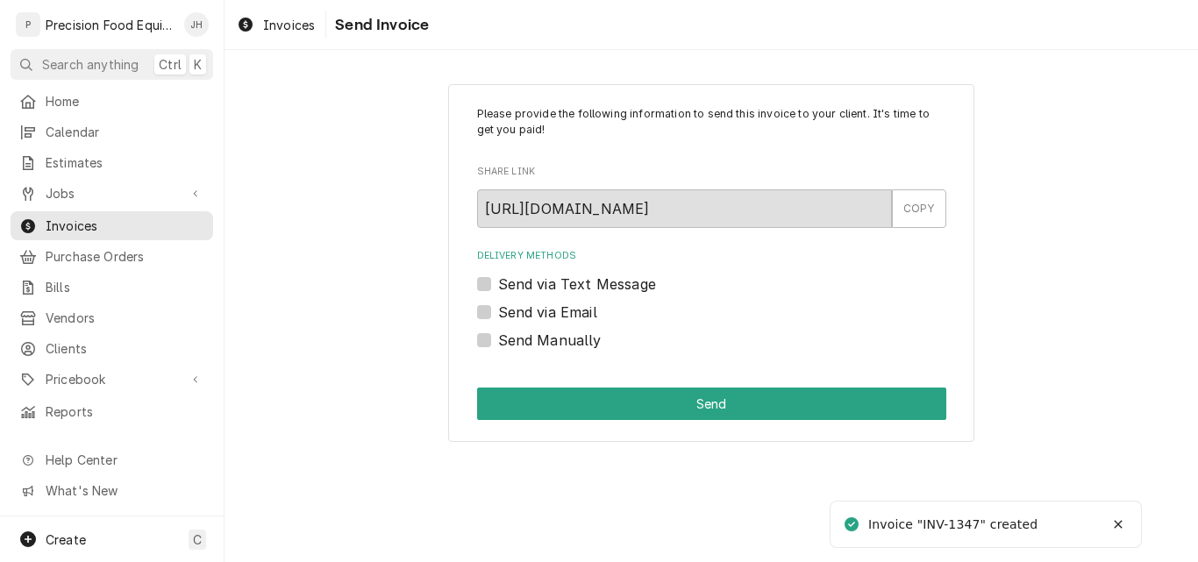
click at [574, 313] on label "Send via Email" at bounding box center [547, 312] width 99 height 21
click at [574, 313] on input "Send via Email" at bounding box center [732, 321] width 469 height 39
checkbox input "true"
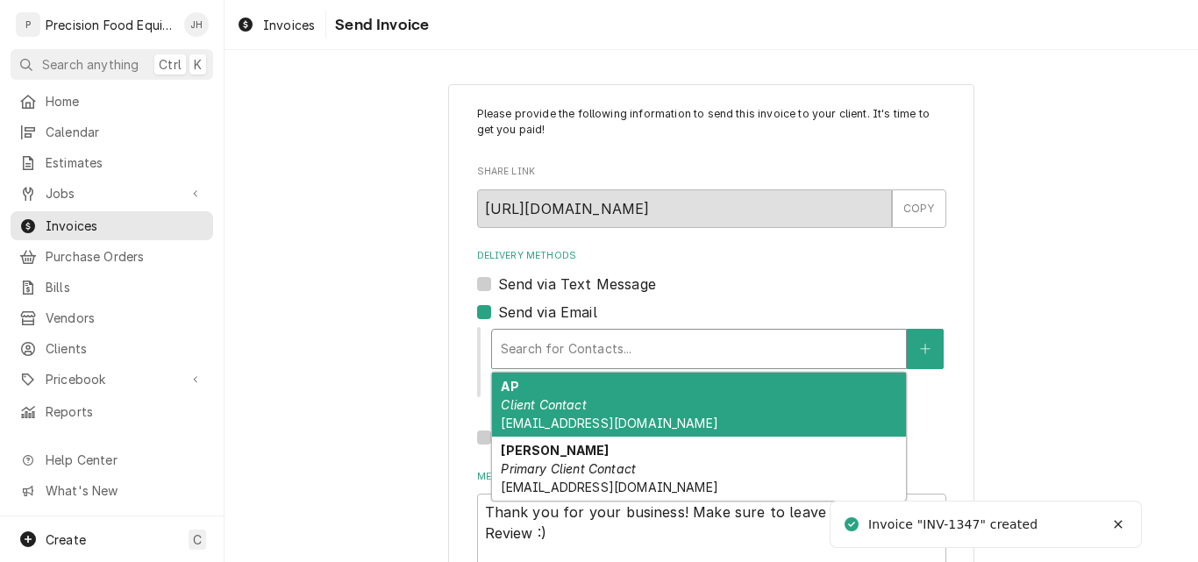
click at [547, 348] on div "Delivery Methods" at bounding box center [699, 349] width 396 height 32
click at [542, 400] on em "Client Contact" at bounding box center [543, 404] width 85 height 15
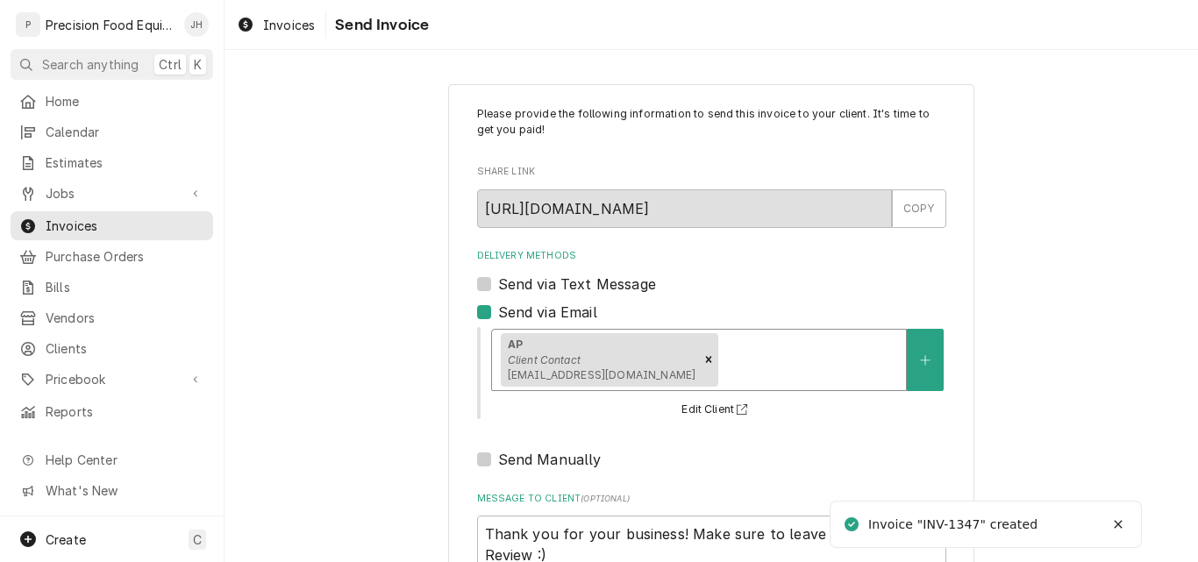
click at [722, 353] on div "Delivery Methods" at bounding box center [809, 360] width 175 height 32
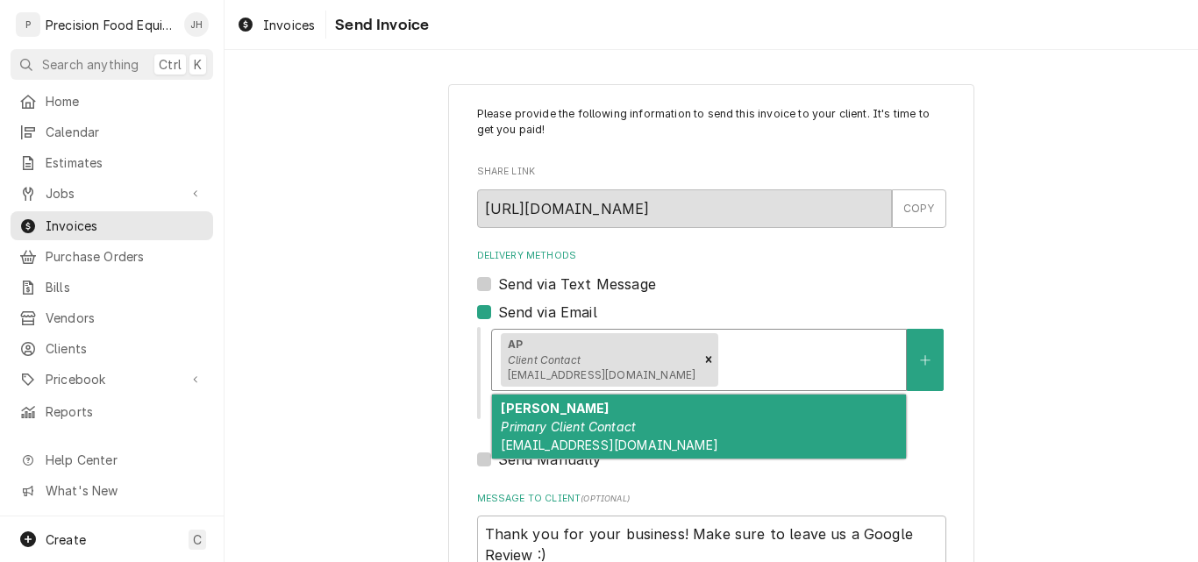
click at [645, 428] on div "Shanna Primary Client Contact skylineranch@nativegrillandwings.com" at bounding box center [699, 427] width 414 height 64
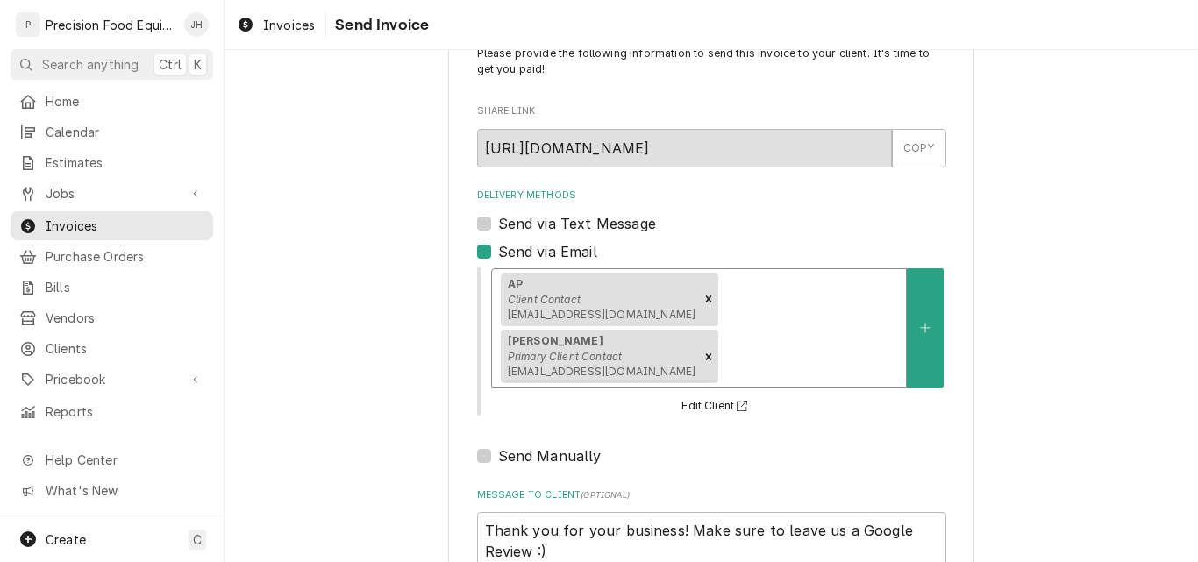
scroll to position [196, 0]
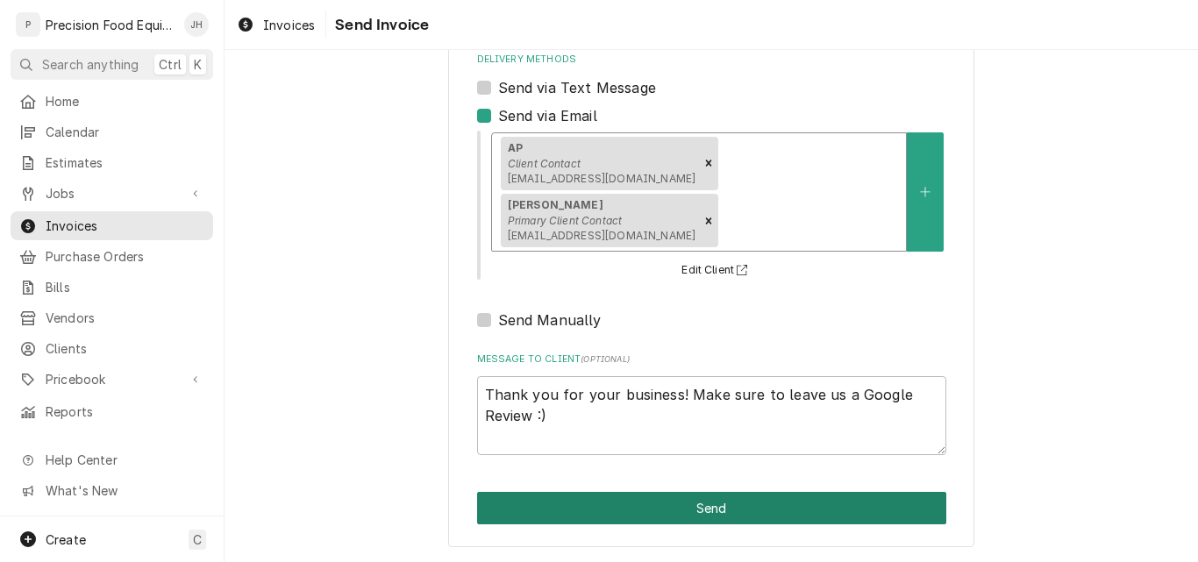
click at [759, 502] on button "Send" at bounding box center [711, 508] width 469 height 32
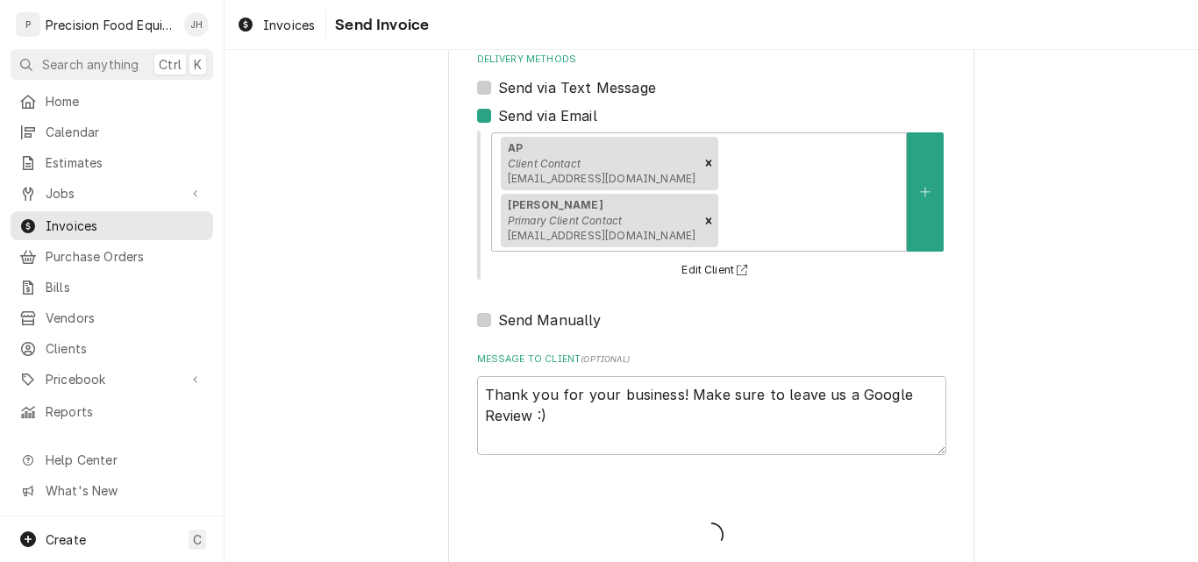
type textarea "x"
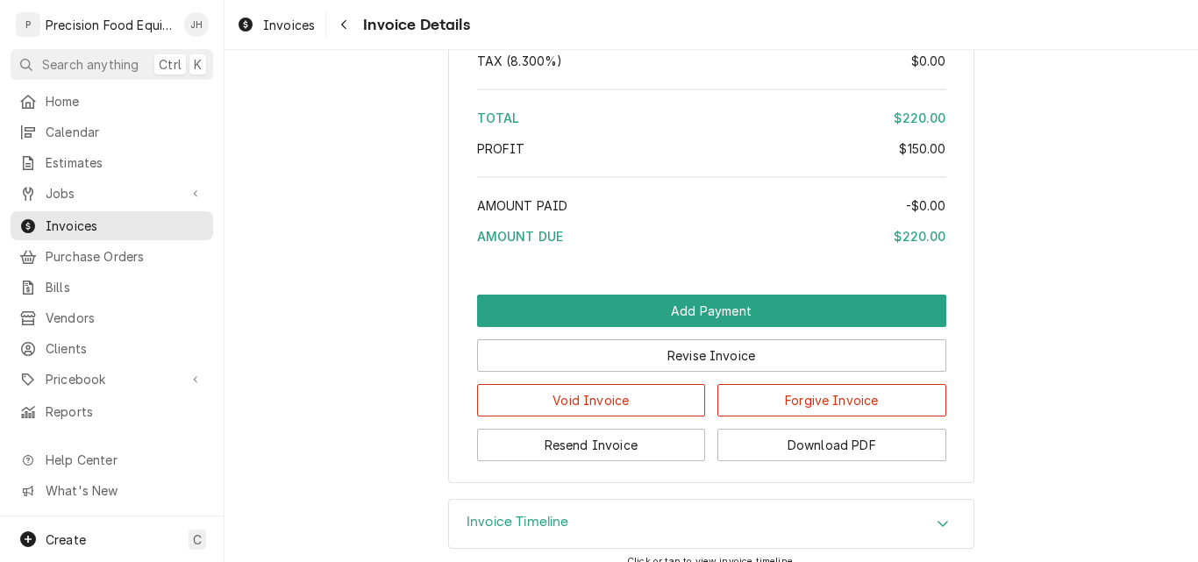
scroll to position [2010, 0]
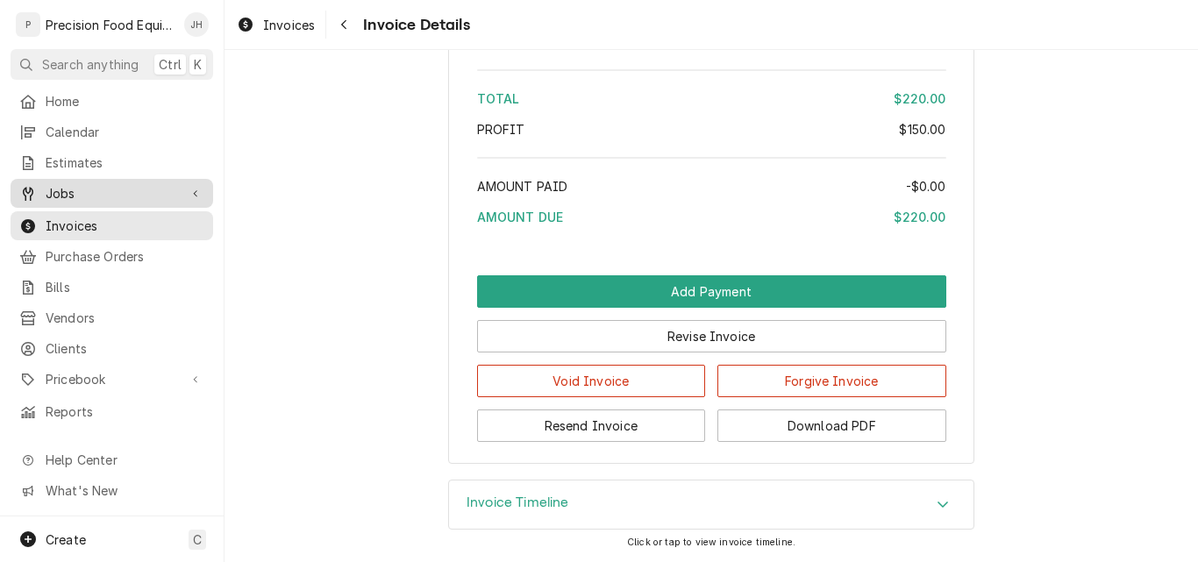
click at [55, 179] on link "Jobs" at bounding box center [112, 193] width 203 height 29
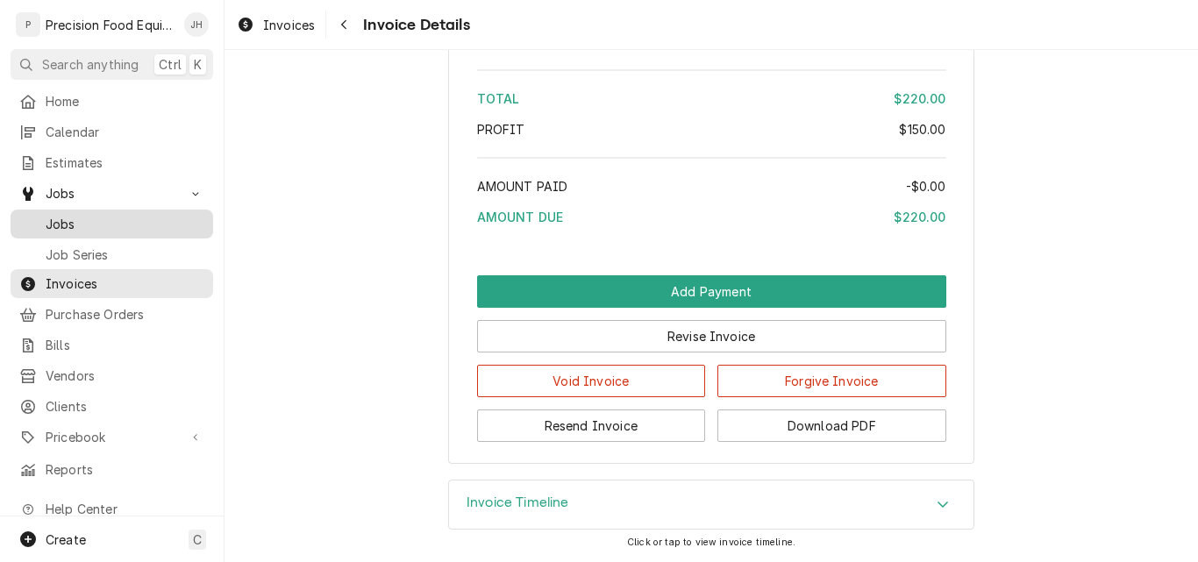
click at [81, 217] on span "Jobs" at bounding box center [125, 224] width 159 height 18
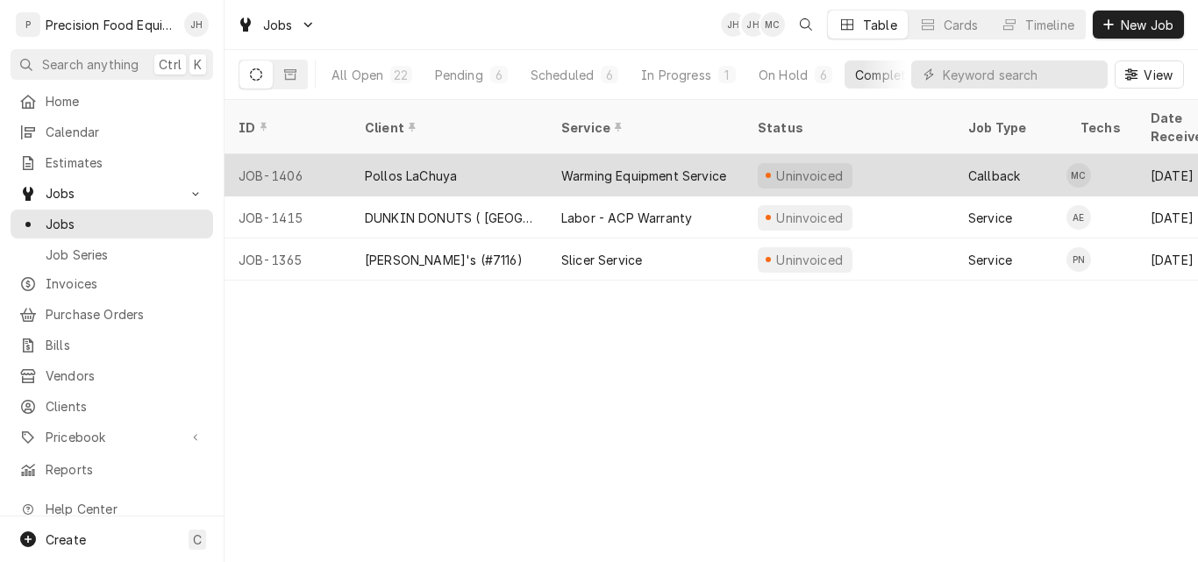
click at [878, 154] on div "Uninvoiced" at bounding box center [849, 175] width 210 height 42
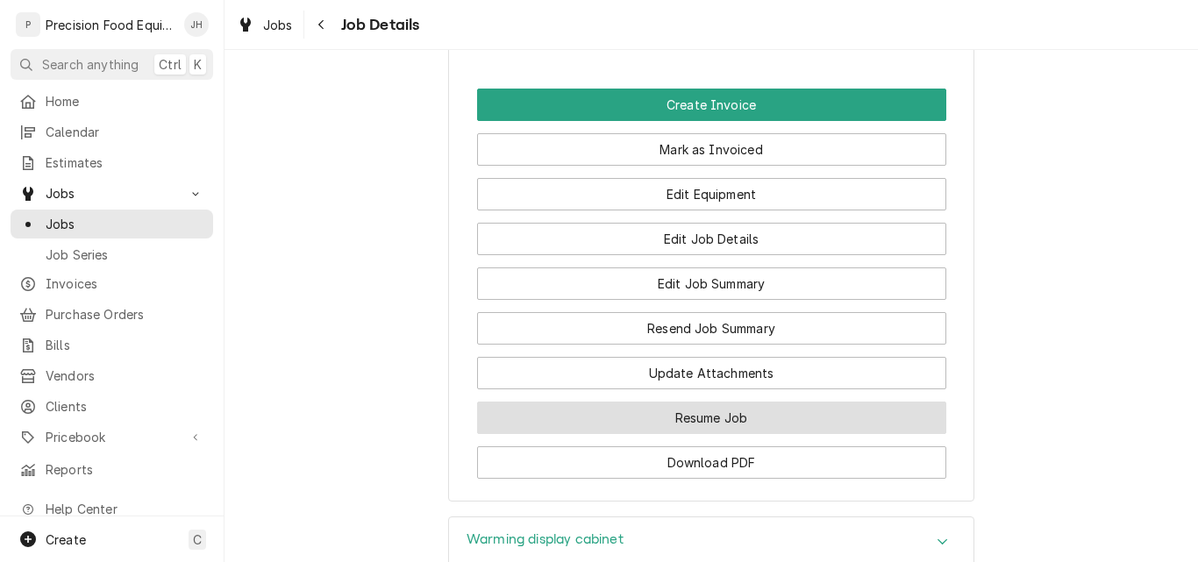
scroll to position [1578, 0]
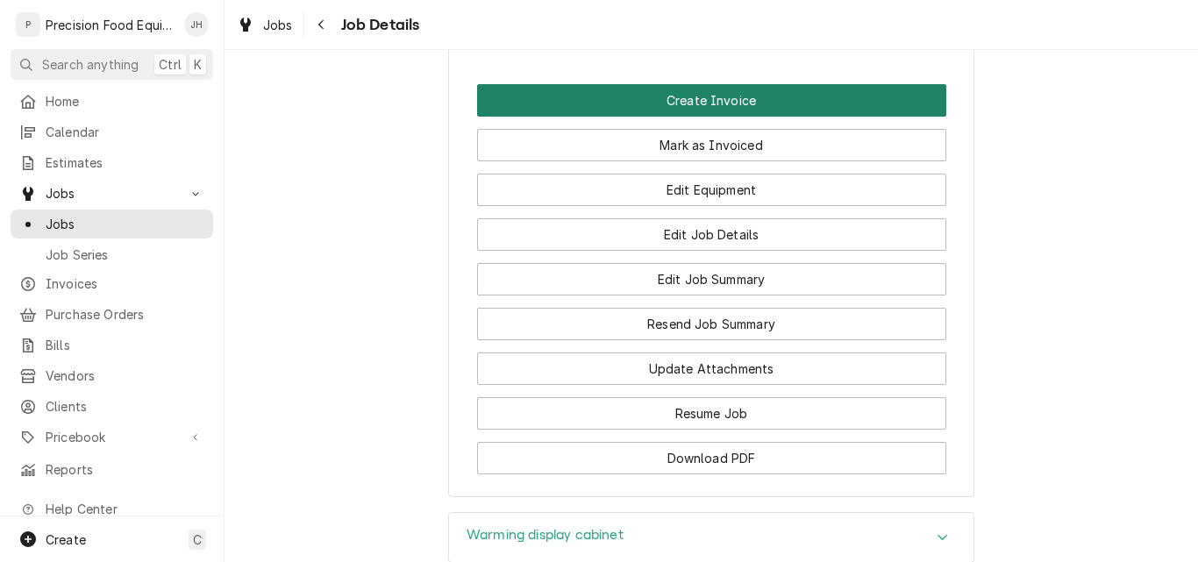
click at [688, 117] on button "Create Invoice" at bounding box center [711, 100] width 469 height 32
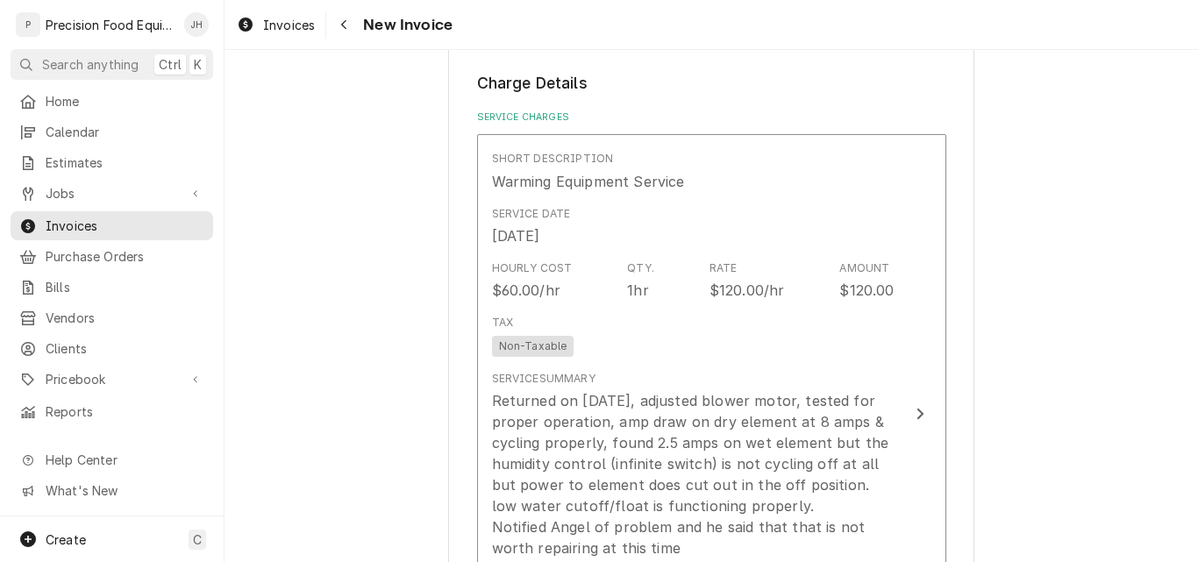
scroll to position [1140, 0]
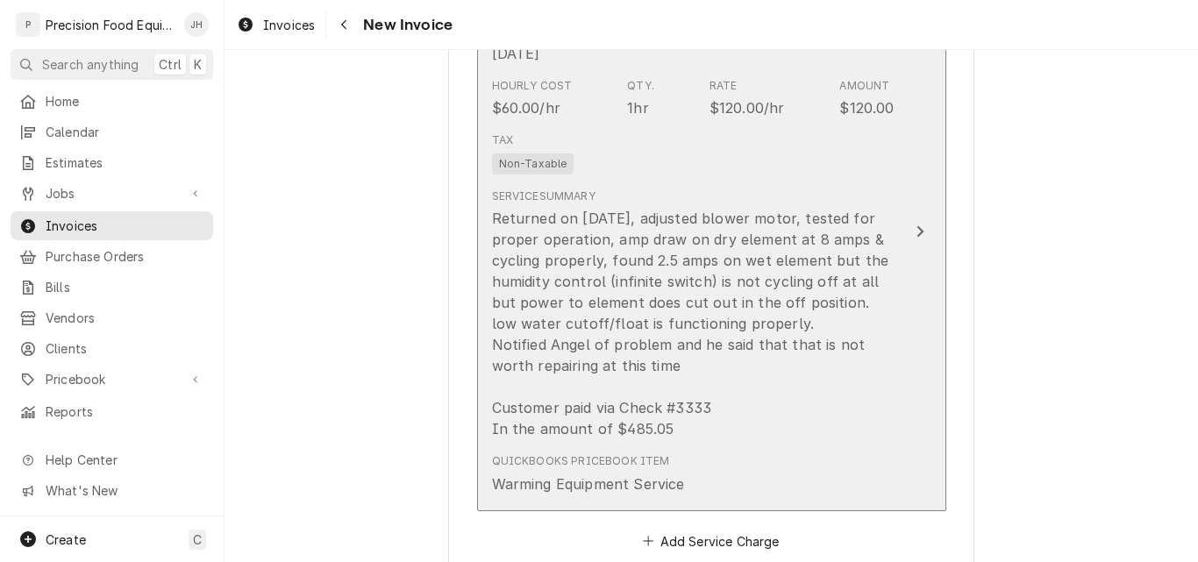
click at [862, 180] on div "Tax Non-Taxable" at bounding box center [693, 153] width 403 height 56
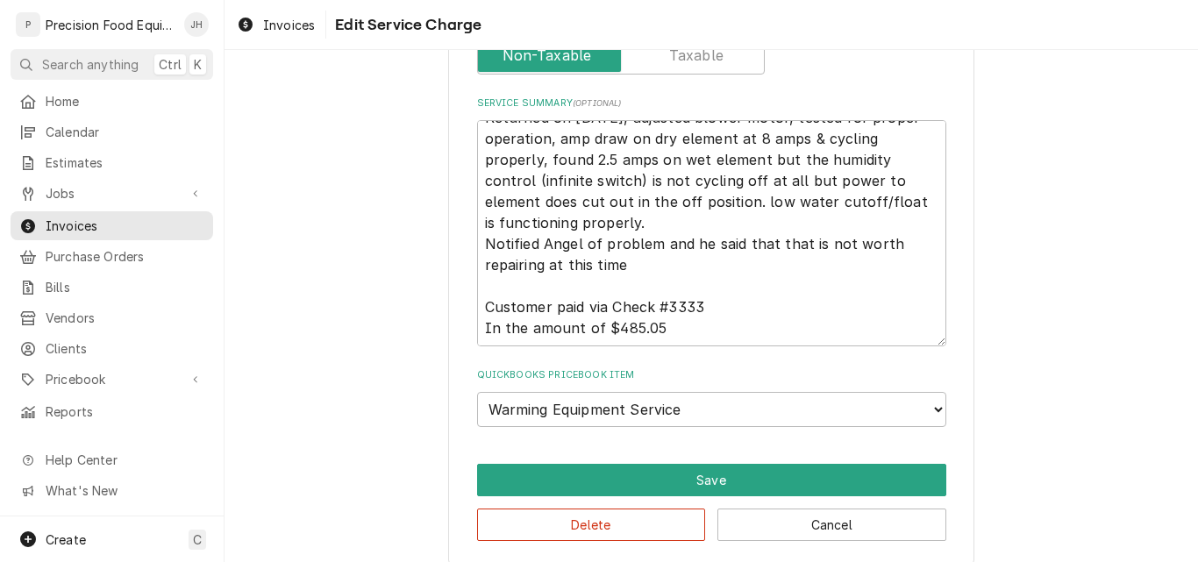
scroll to position [658, 0]
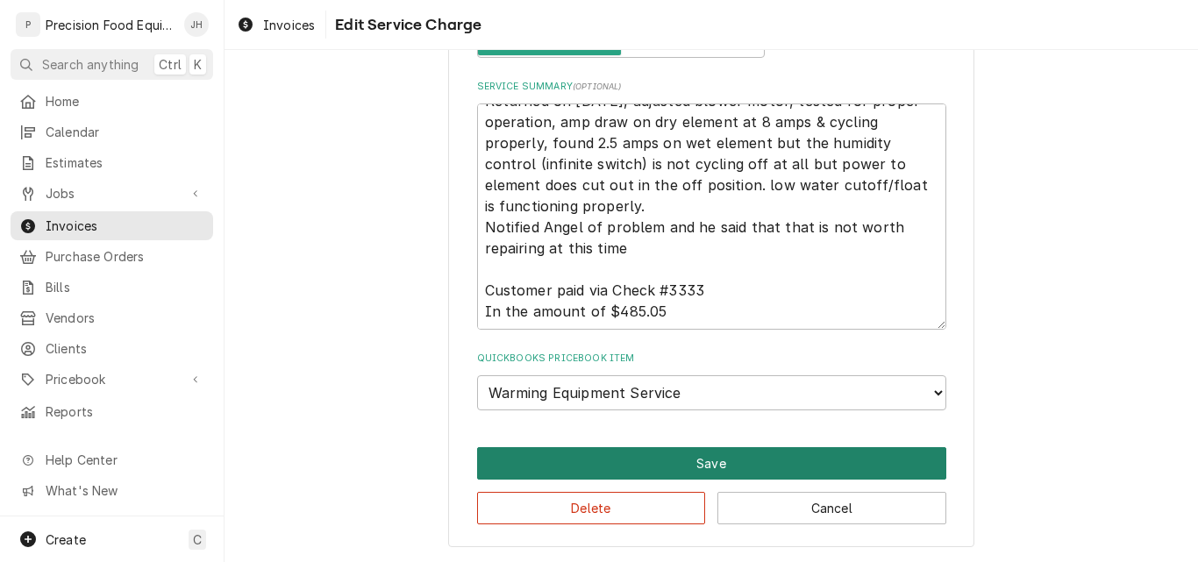
click at [690, 467] on button "Save" at bounding box center [711, 463] width 469 height 32
type textarea "x"
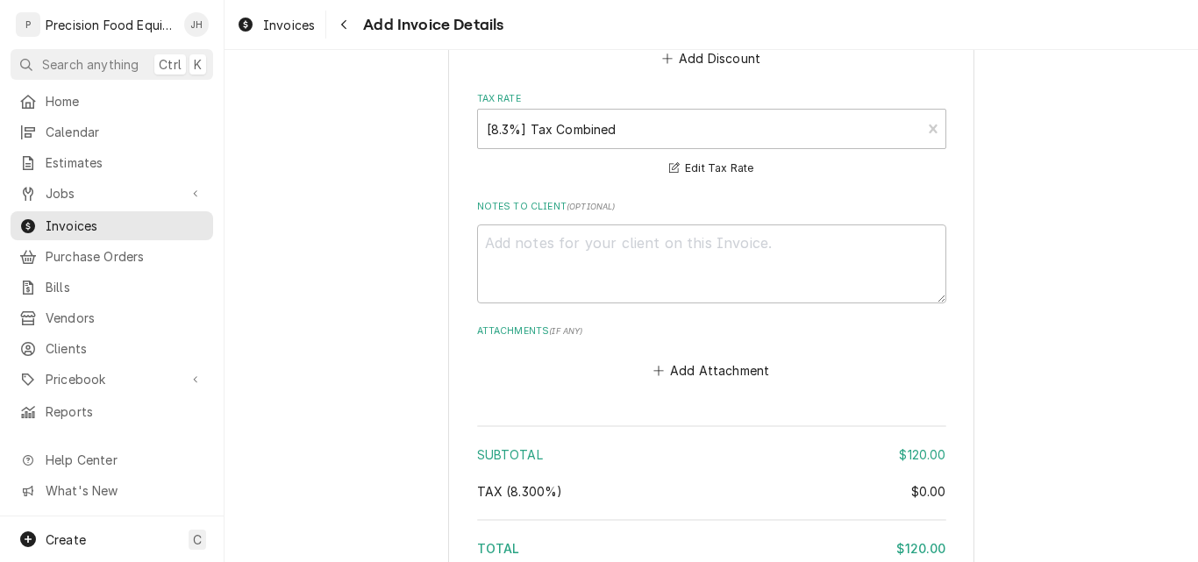
scroll to position [2051, 0]
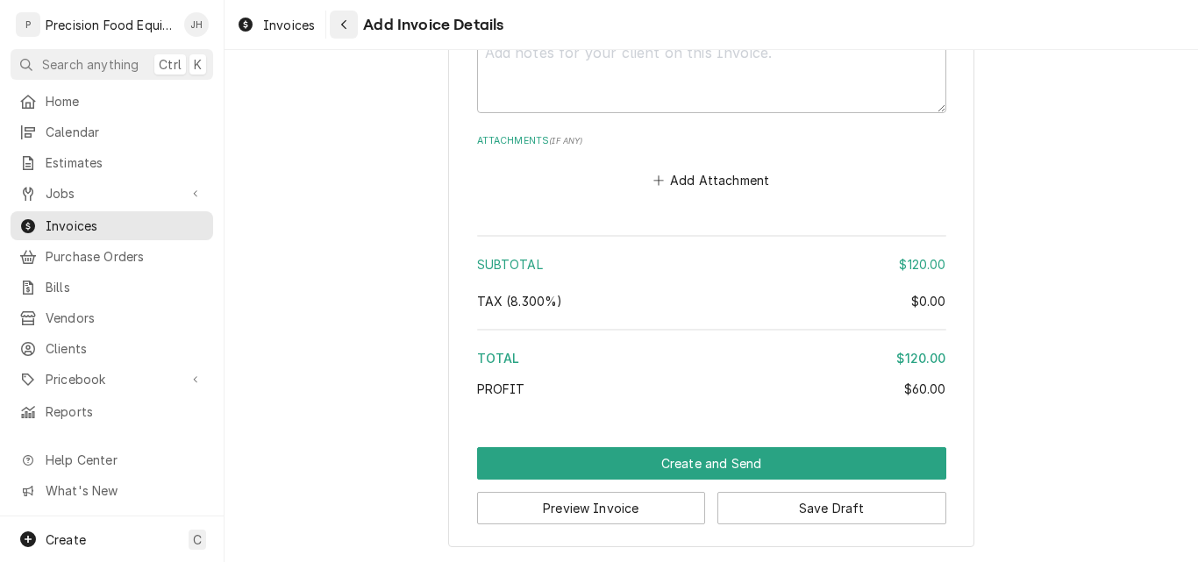
click at [346, 26] on icon "Navigate back" at bounding box center [344, 24] width 8 height 12
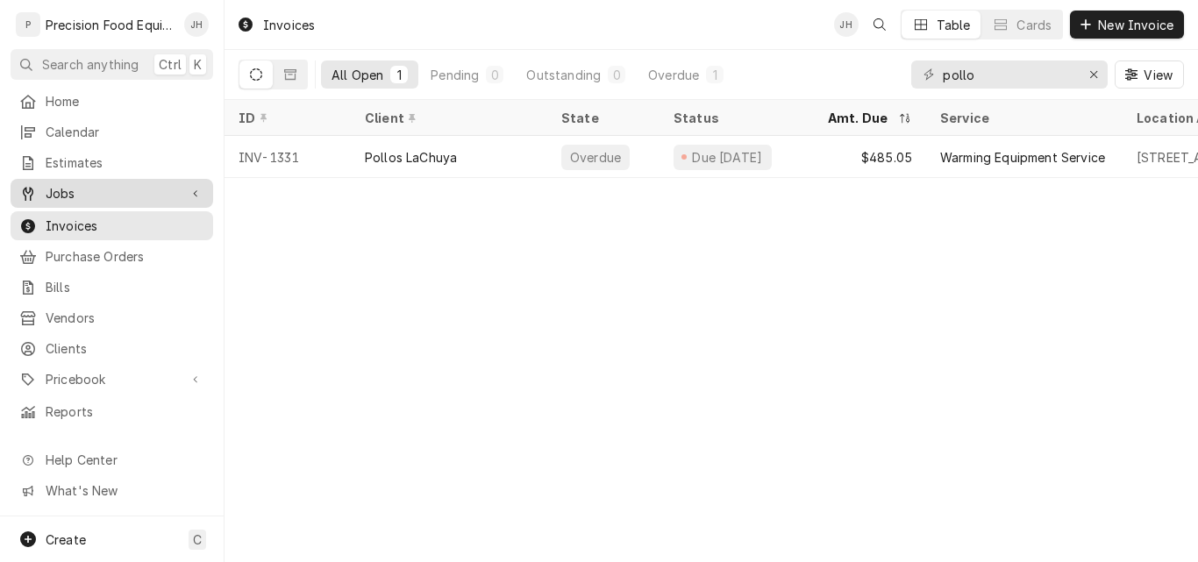
click at [92, 194] on span "Jobs" at bounding box center [112, 193] width 132 height 18
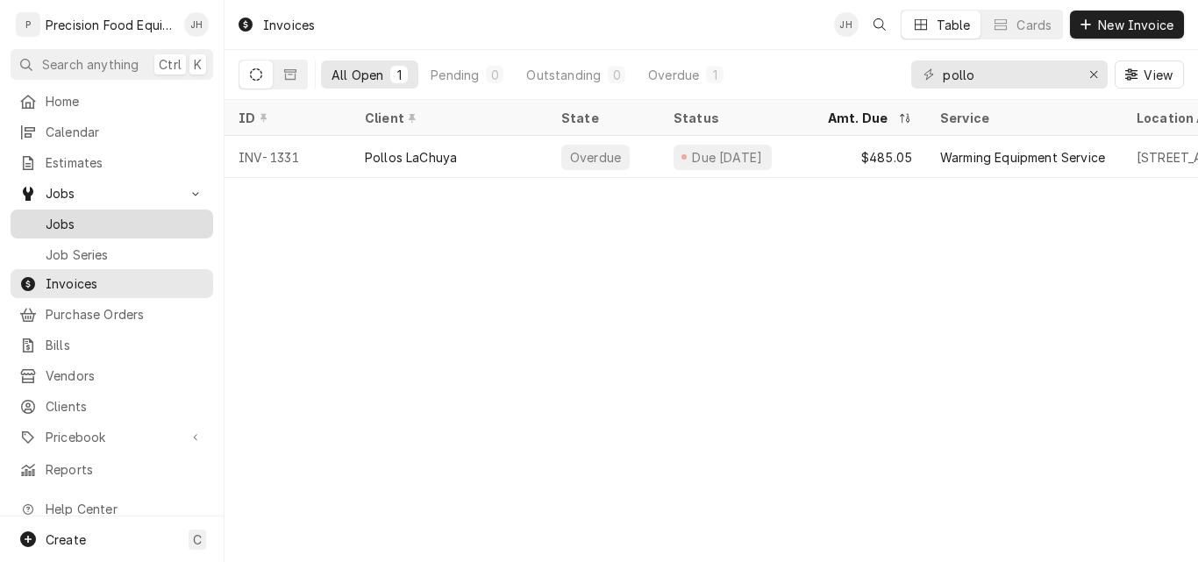
click at [89, 218] on span "Jobs" at bounding box center [125, 224] width 159 height 18
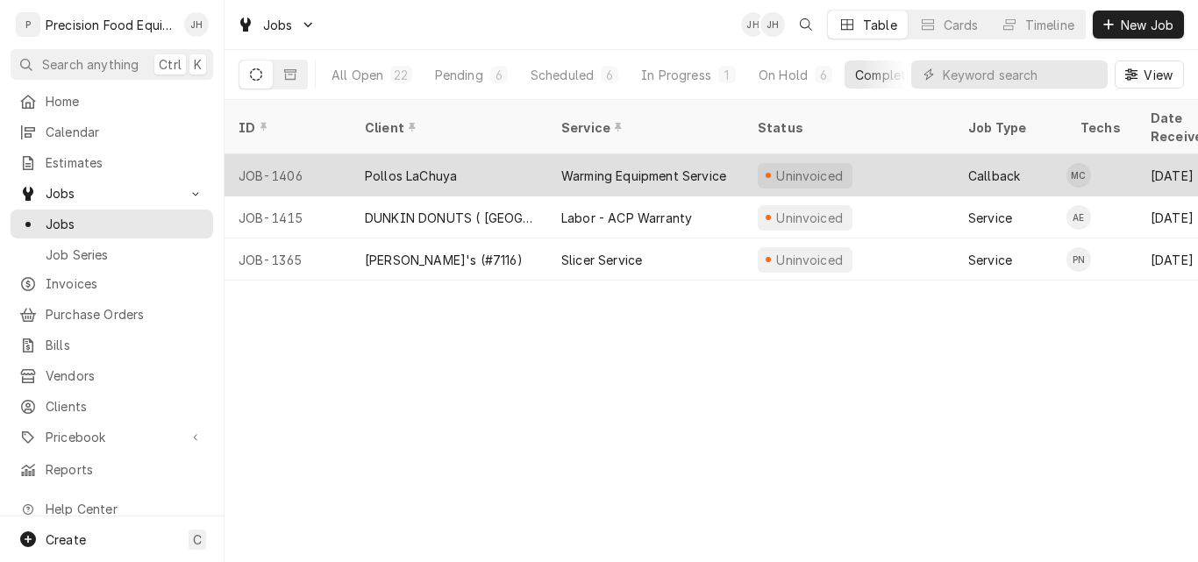
click at [987, 167] on div "Callback" at bounding box center [994, 176] width 52 height 18
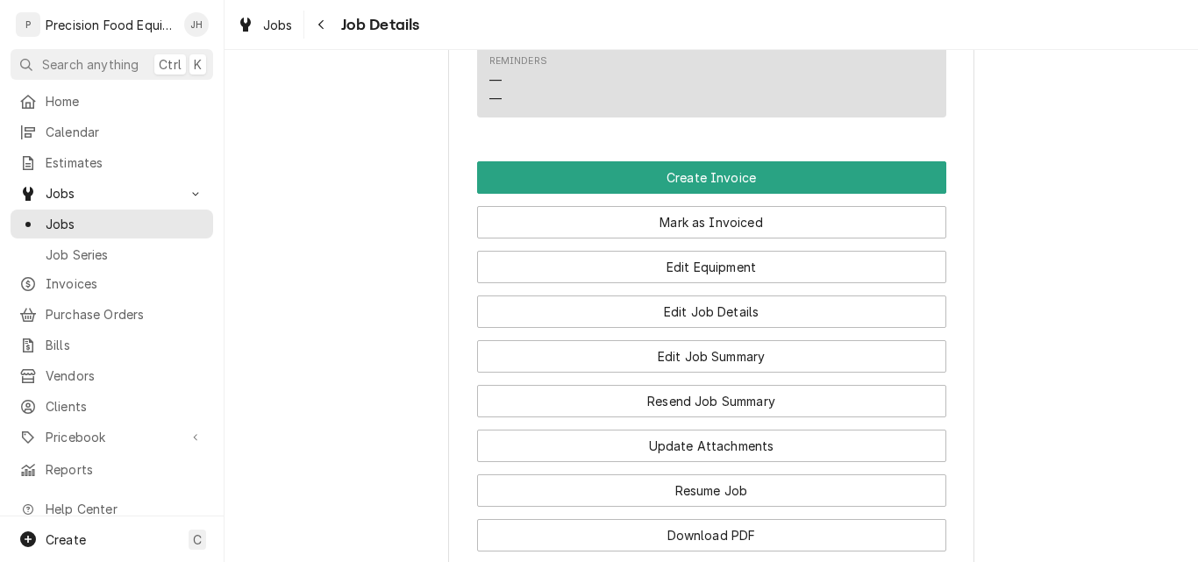
scroll to position [1491, 0]
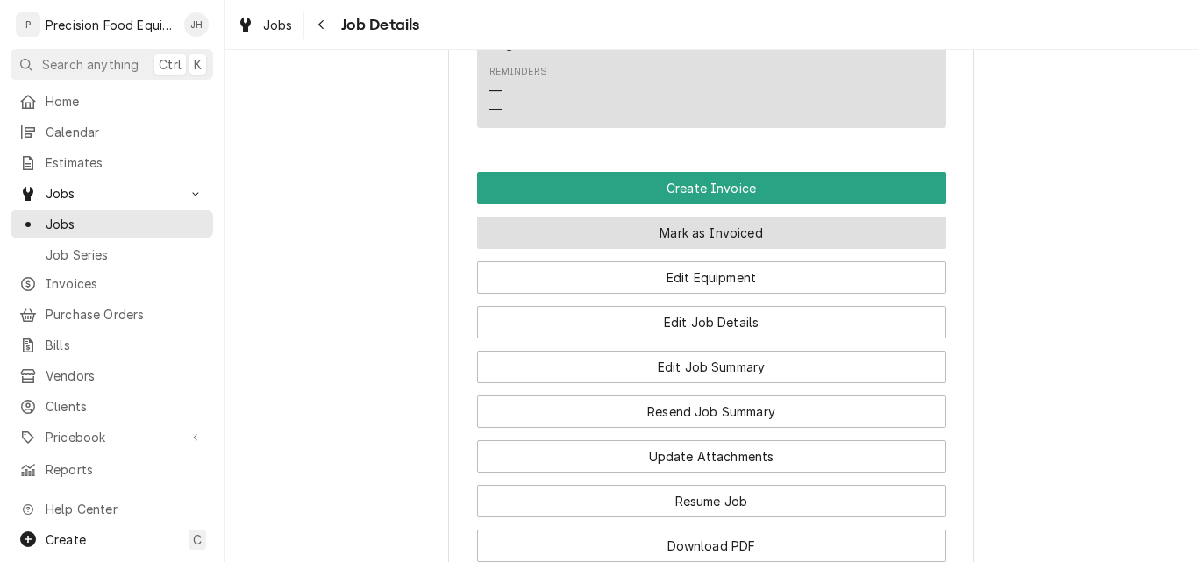
click at [703, 249] on button "Mark as Invoiced" at bounding box center [711, 233] width 469 height 32
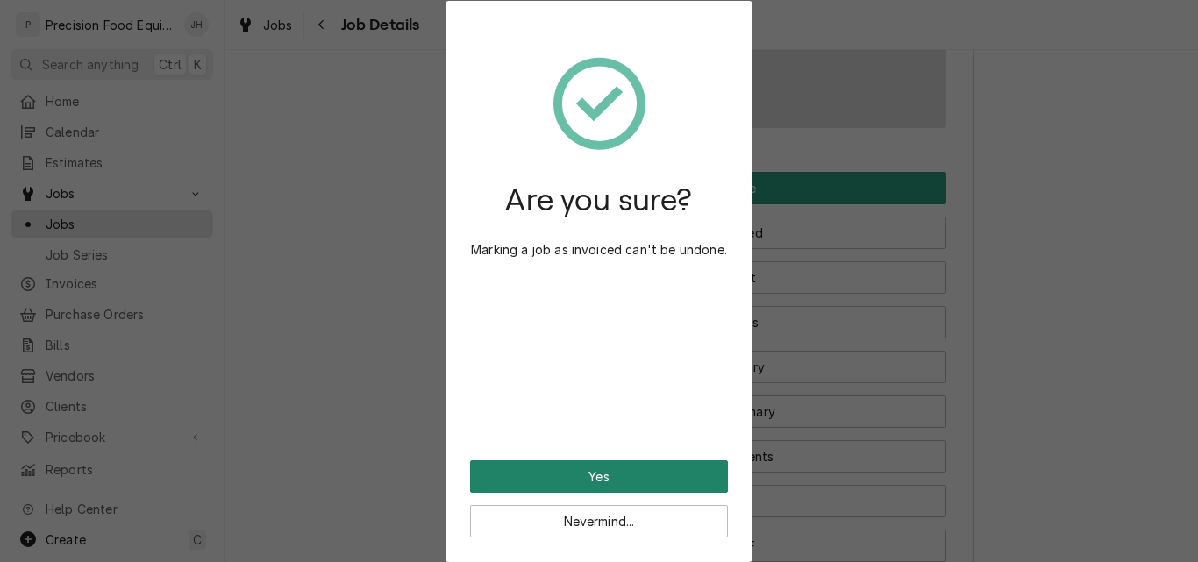
click at [595, 477] on button "Yes" at bounding box center [599, 476] width 258 height 32
